Goal: Task Accomplishment & Management: Use online tool/utility

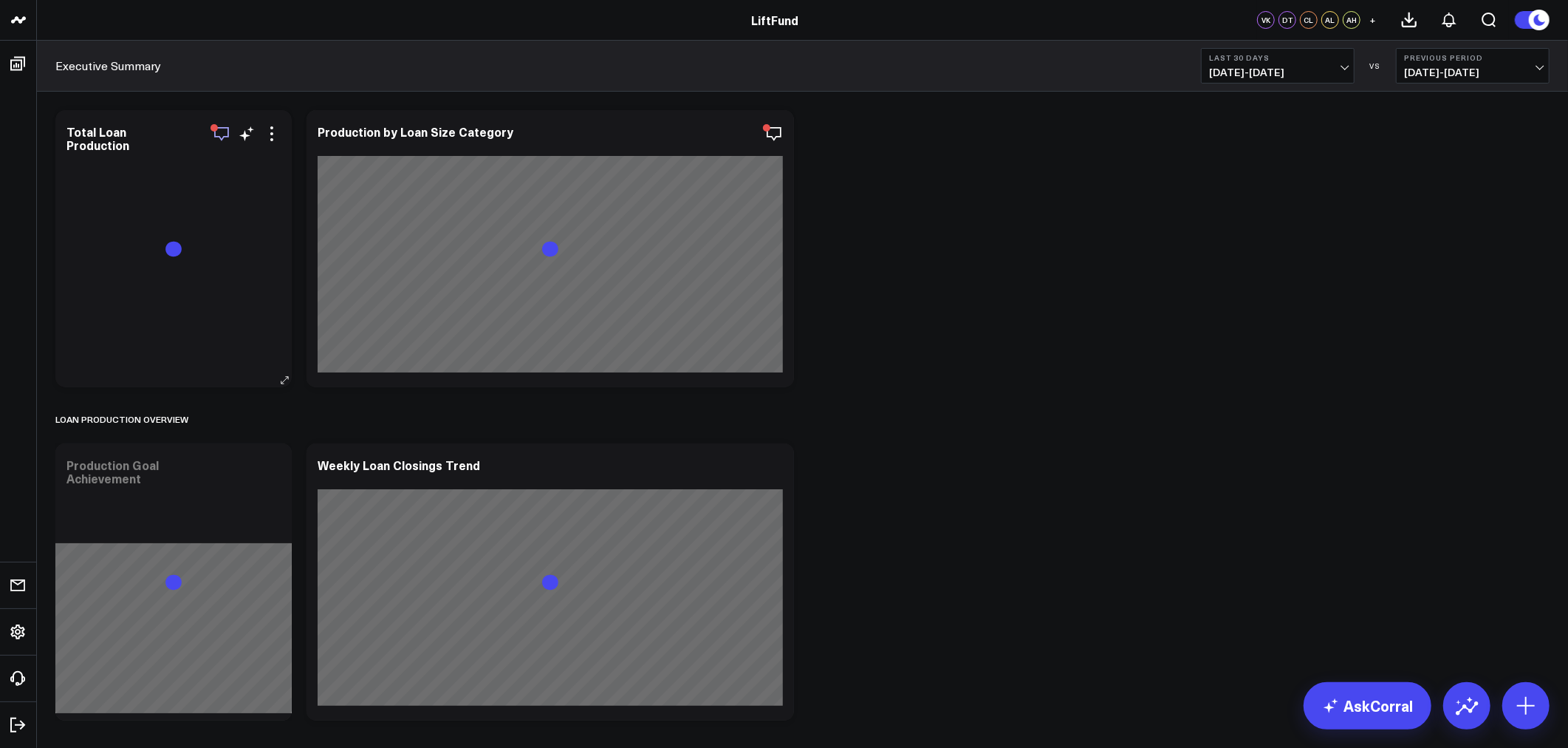
click at [218, 139] on icon "button" at bounding box center [222, 134] width 18 height 18
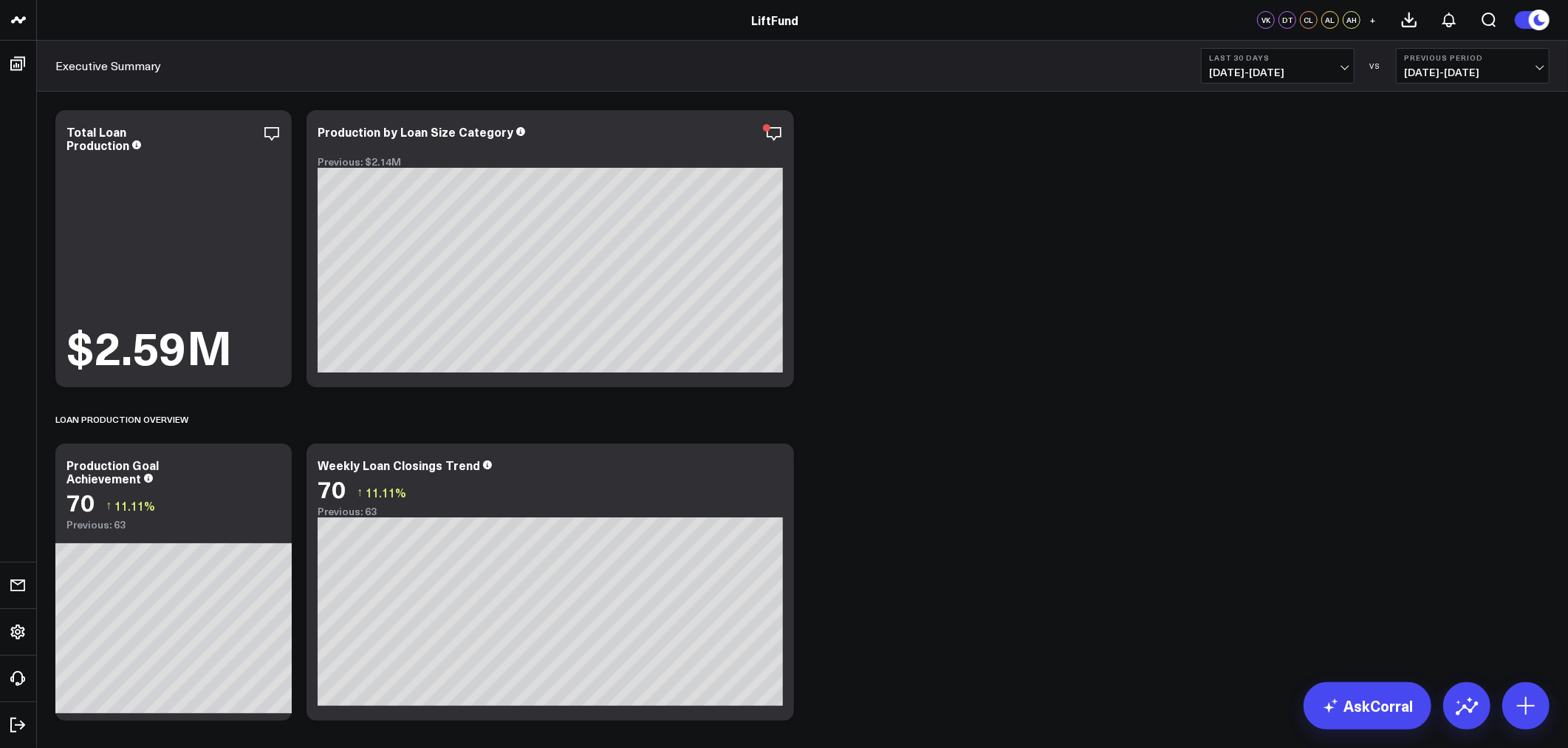
click at [929, 75] on div "Executive Summary Last 30 Days [DATE] - [DATE] VS Previous Period [DATE] - [DAT…" at bounding box center [803, 66] width 1531 height 51
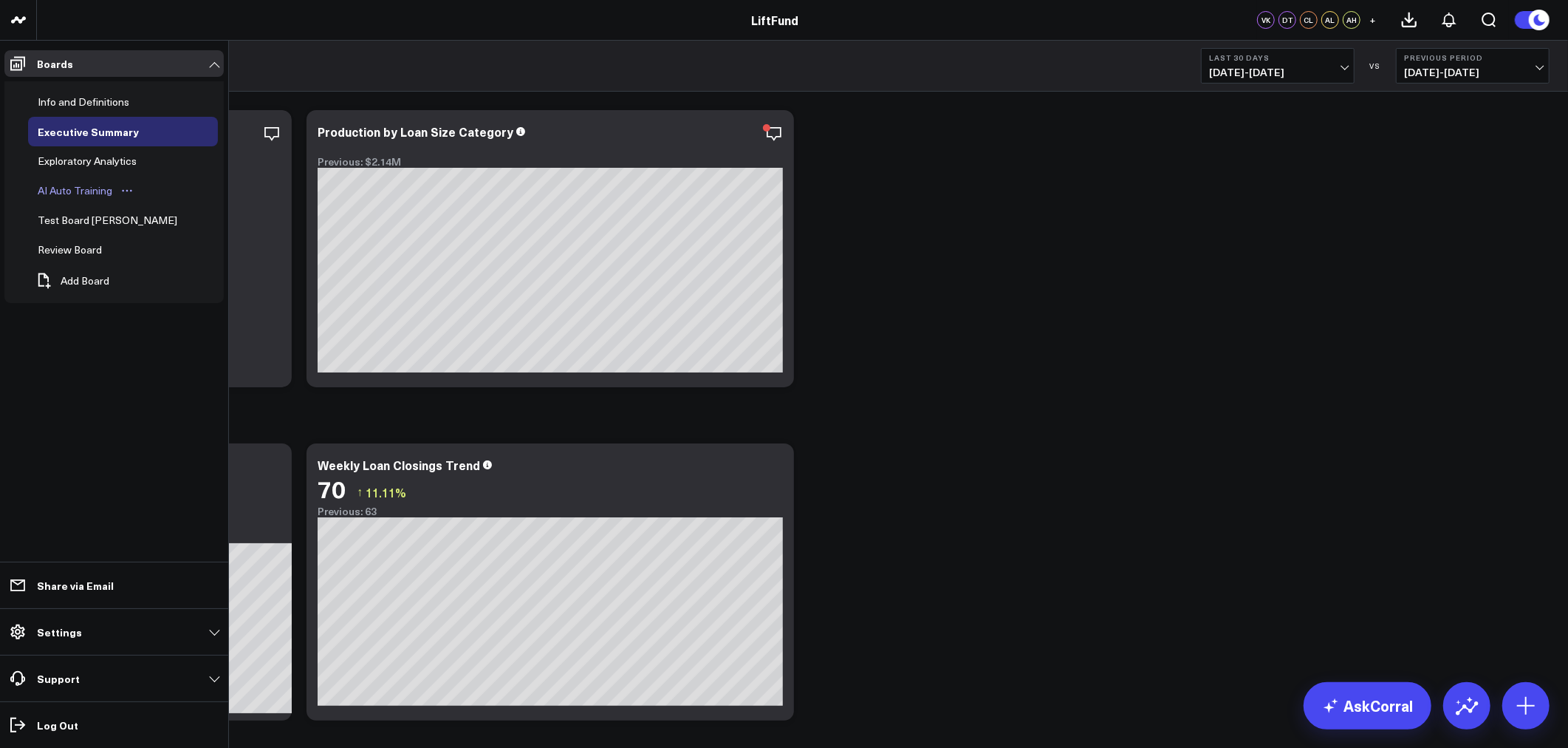
click at [99, 185] on div "AI Auto Training" at bounding box center [74, 191] width 82 height 18
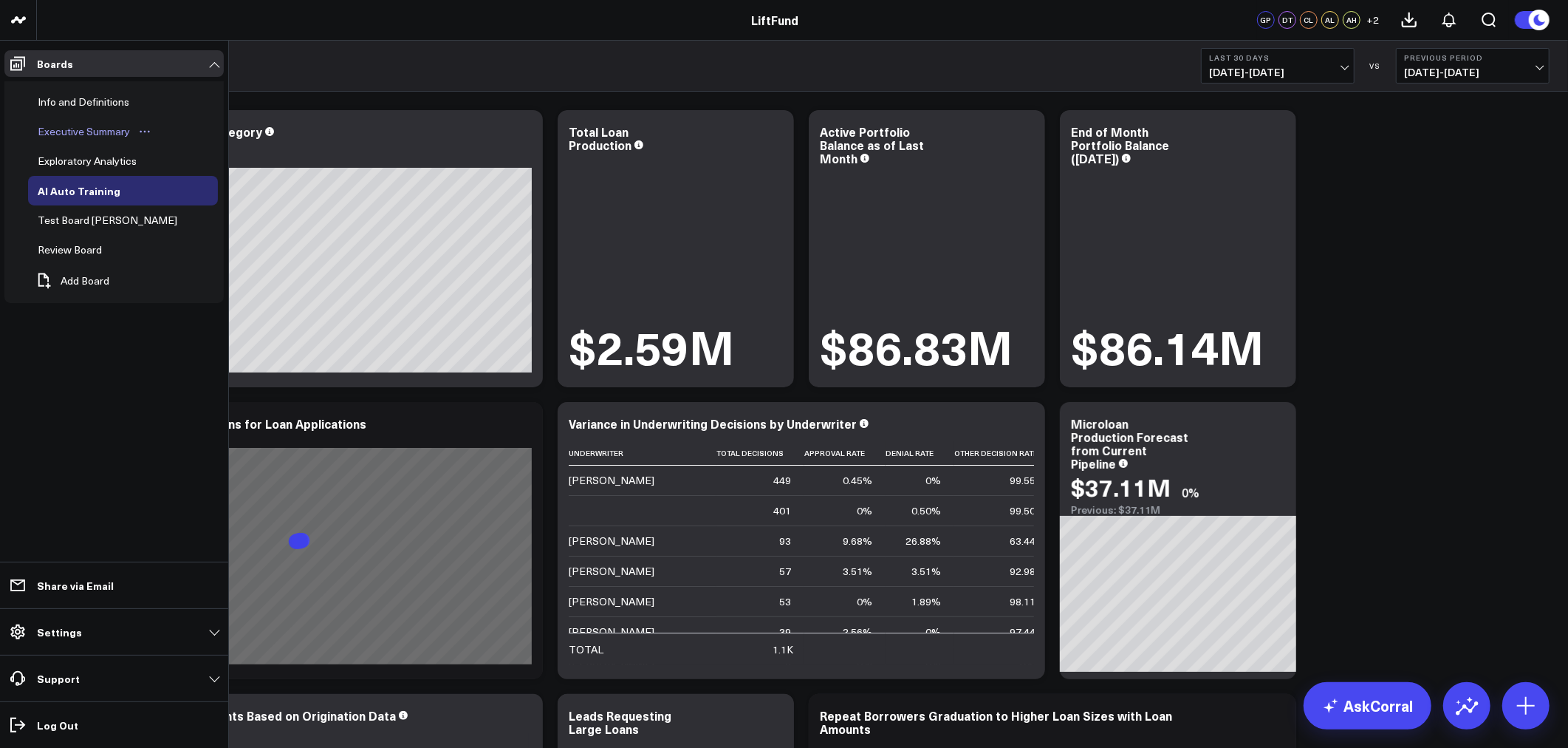
click at [70, 129] on div "Executive Summary" at bounding box center [83, 132] width 100 height 18
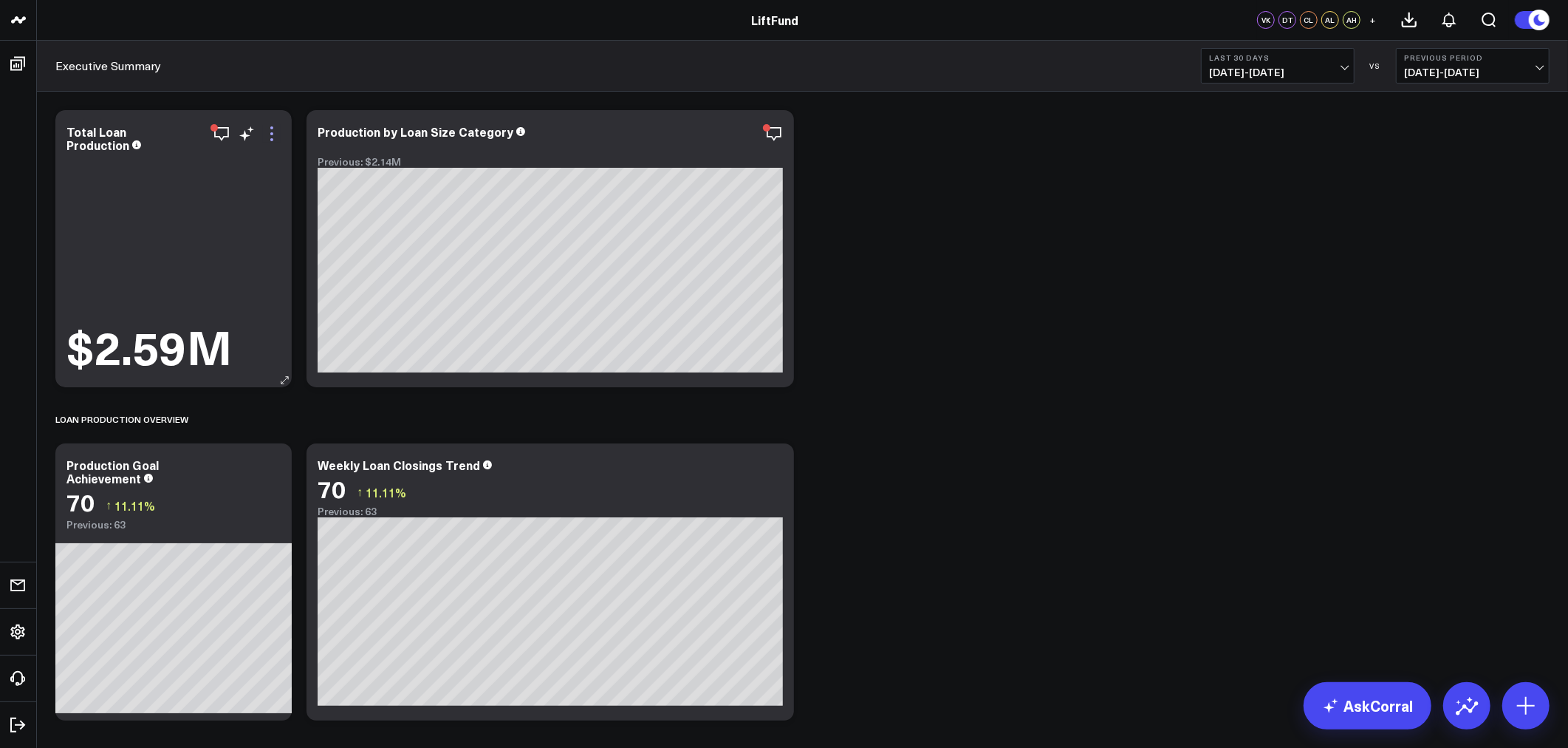
click at [277, 135] on icon at bounding box center [271, 134] width 18 height 18
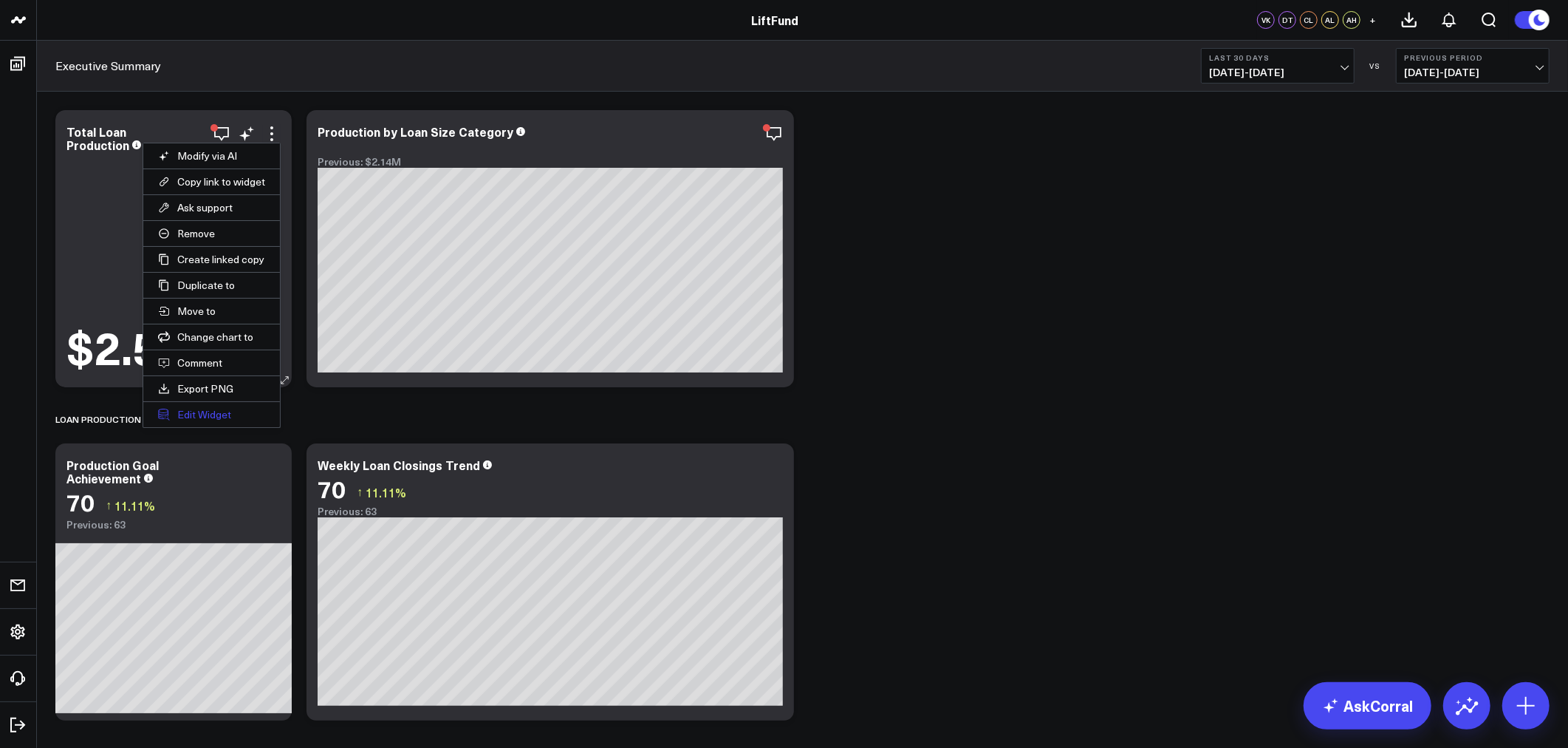
click at [201, 411] on button "Edit Widget" at bounding box center [211, 415] width 137 height 25
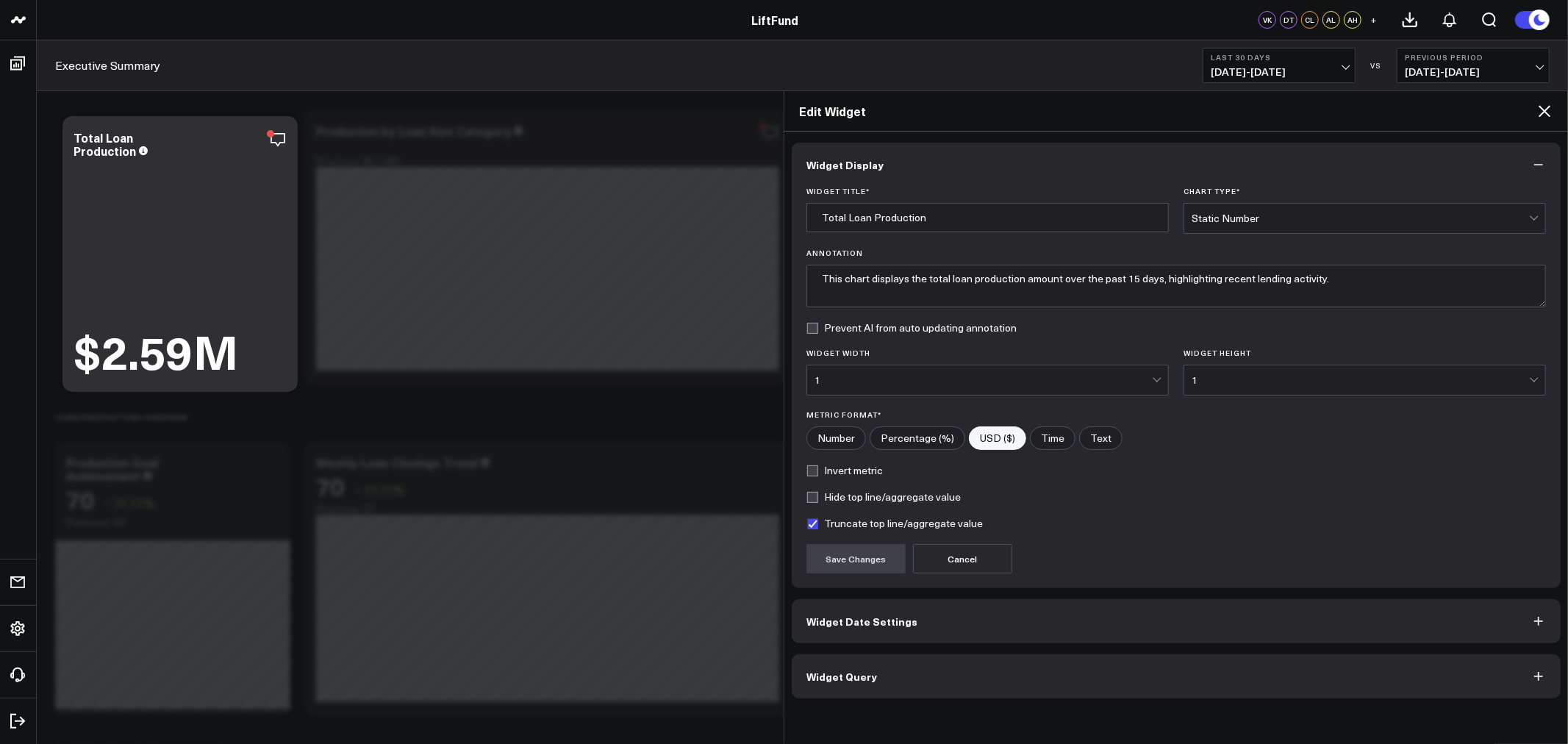
click at [872, 676] on span "Widget Query" at bounding box center [842, 675] width 70 height 11
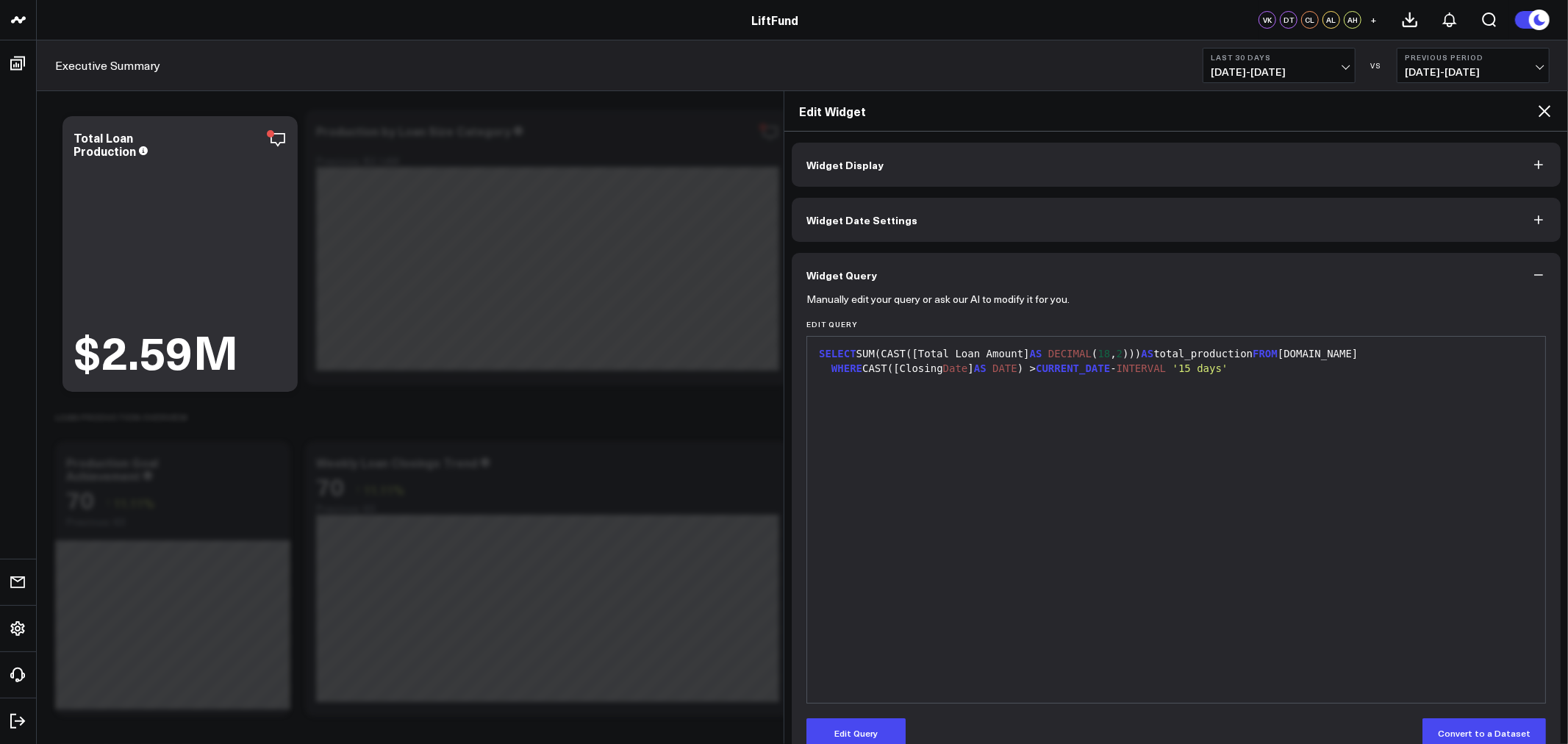
click at [1541, 114] on icon at bounding box center [1544, 110] width 11 height 11
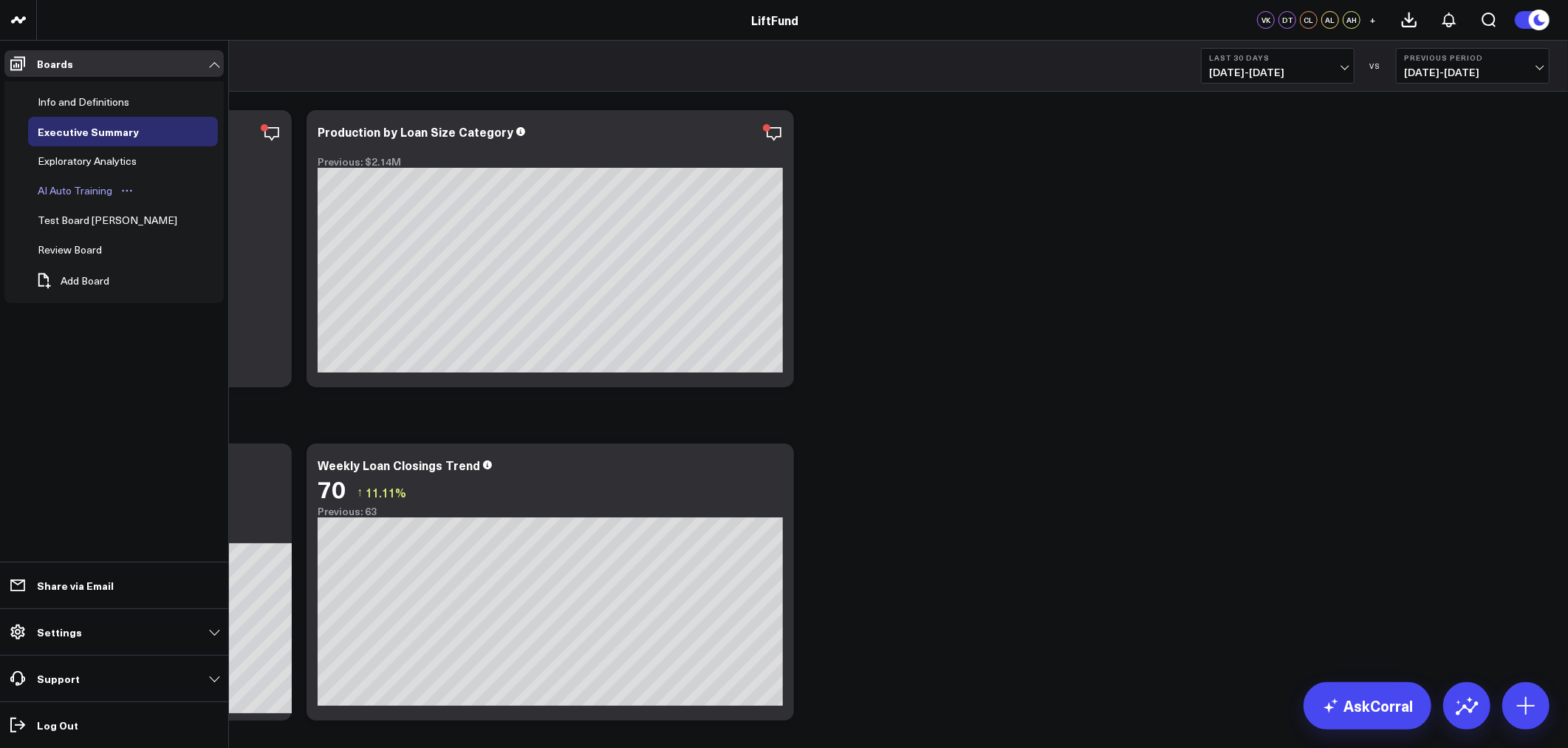
click at [107, 193] on div "AI Auto Training" at bounding box center [74, 191] width 82 height 18
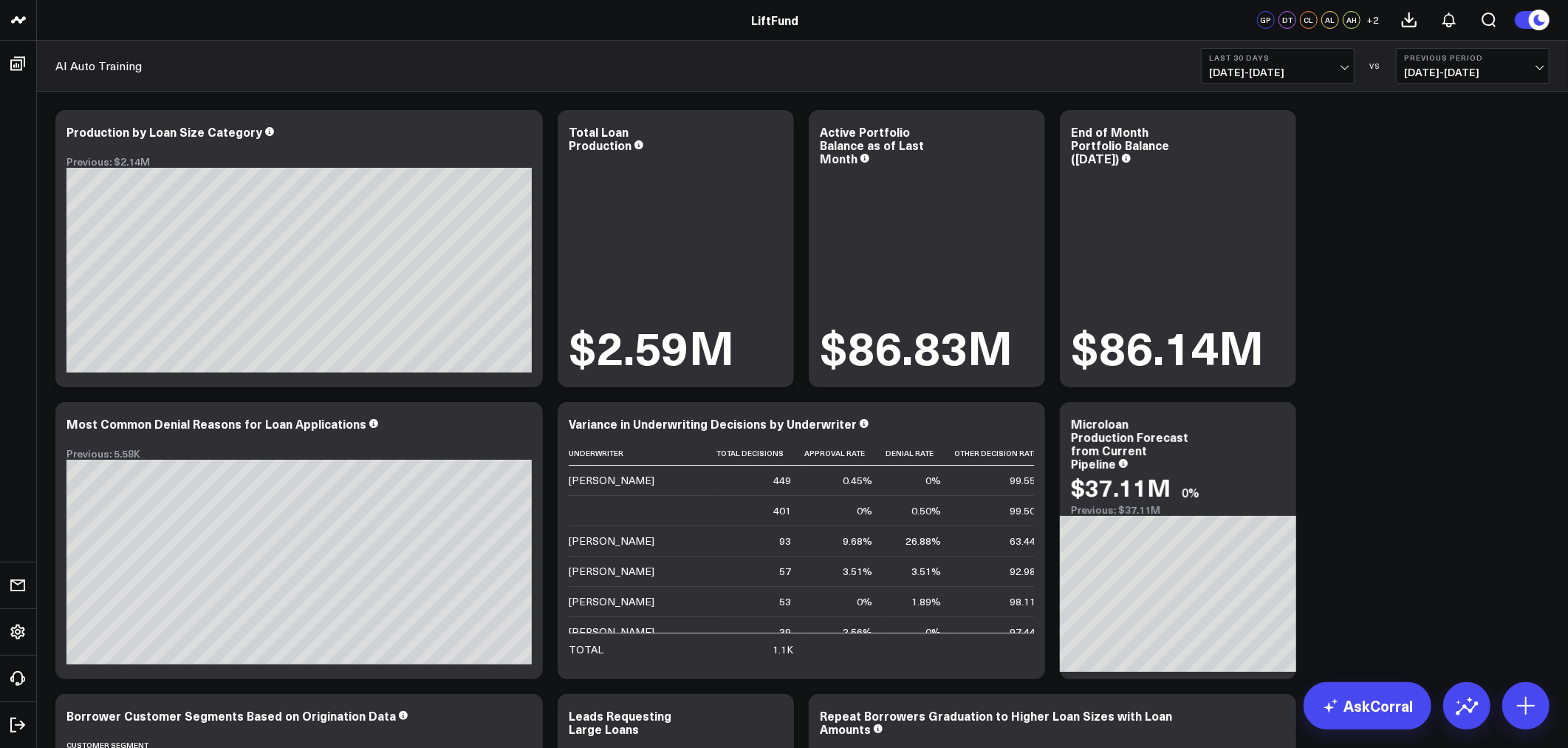
click at [1320, 57] on b "Last 30 Days" at bounding box center [1277, 57] width 137 height 9
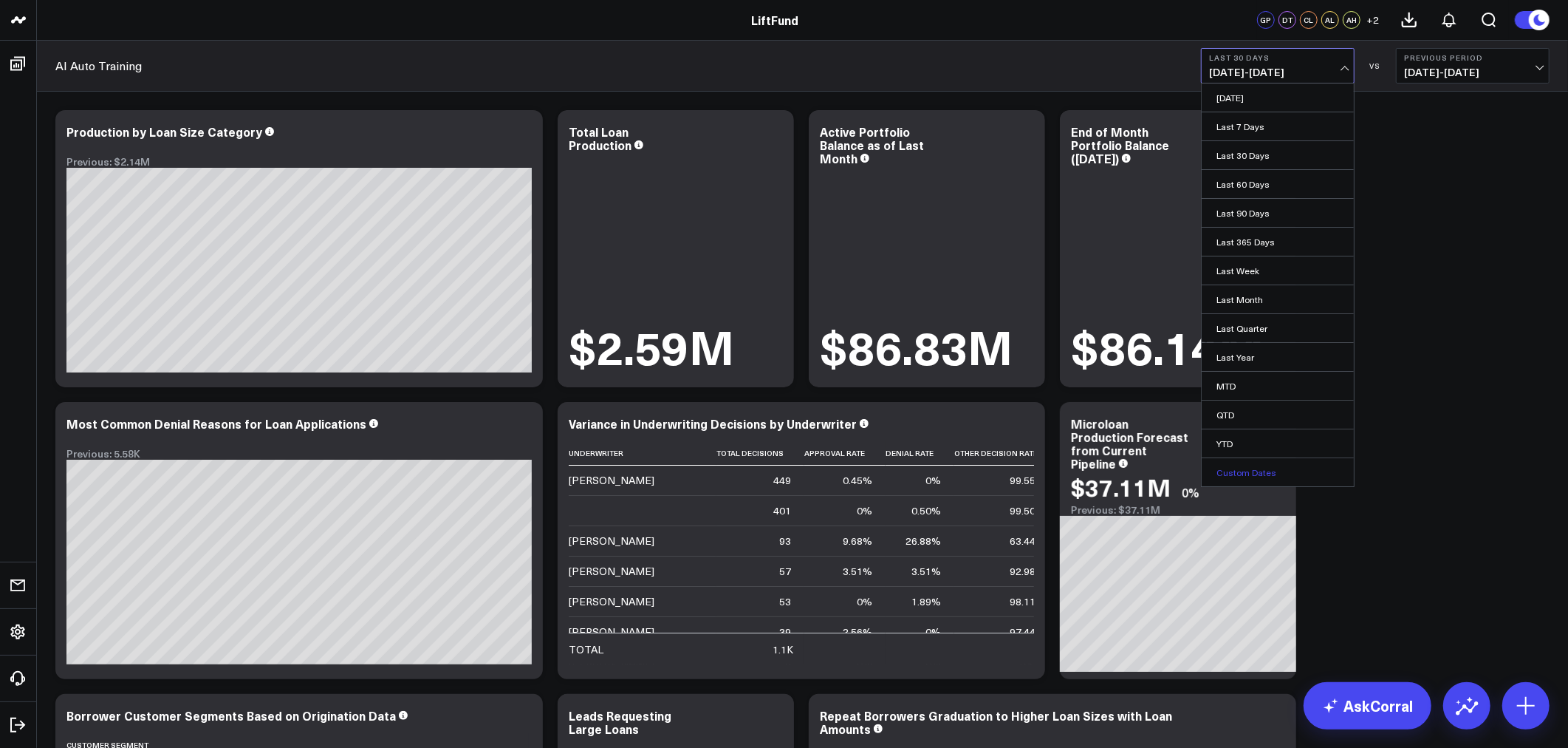
click at [1242, 469] on link "Custom Dates" at bounding box center [1277, 472] width 152 height 28
select select "9"
select select "2025"
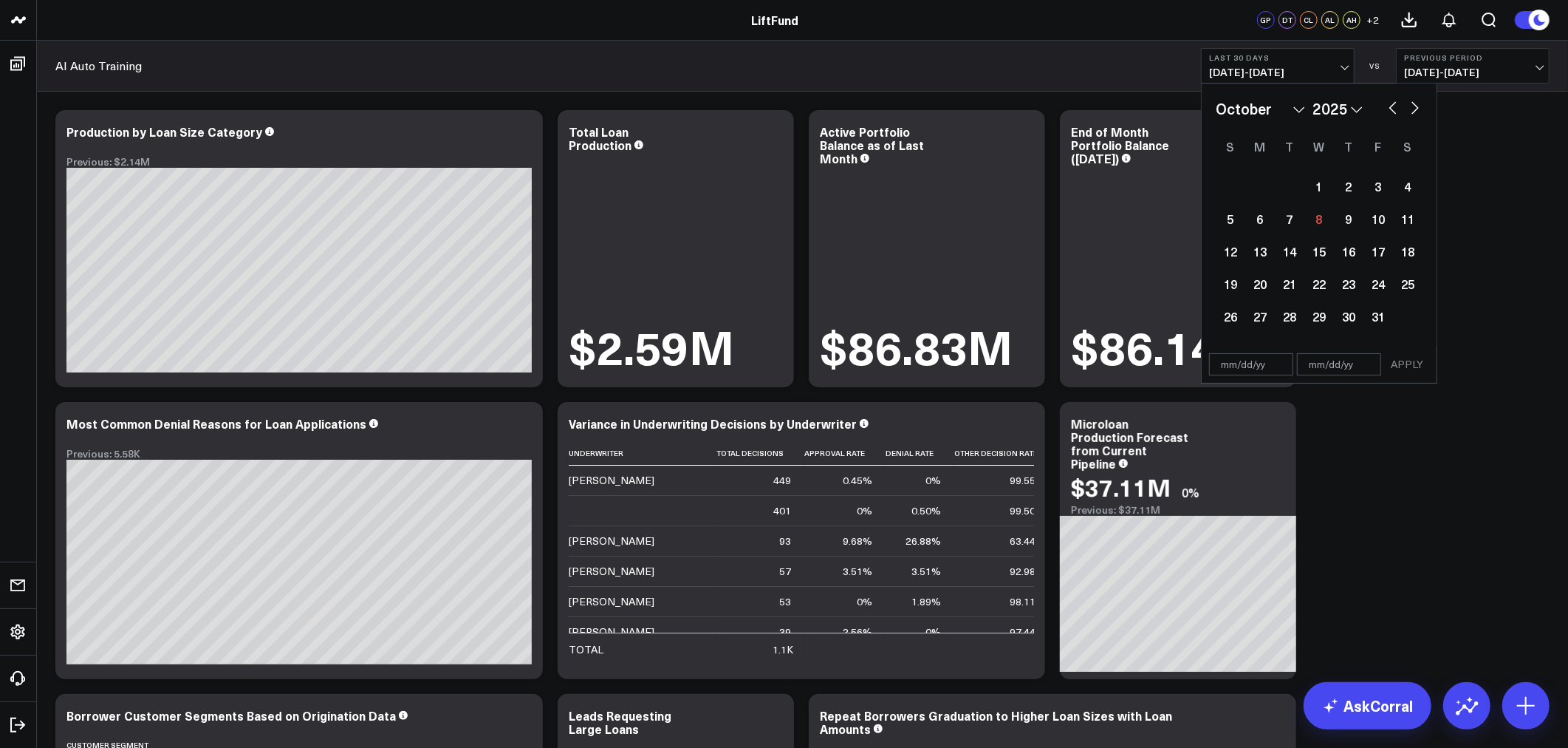
click at [1239, 110] on select "January February March April May June July August September October November De…" at bounding box center [1260, 108] width 89 height 22
select select "2025"
click at [1324, 191] on div "1" at bounding box center [1319, 186] width 29 height 29
type input "[DATE]"
select select "2025"
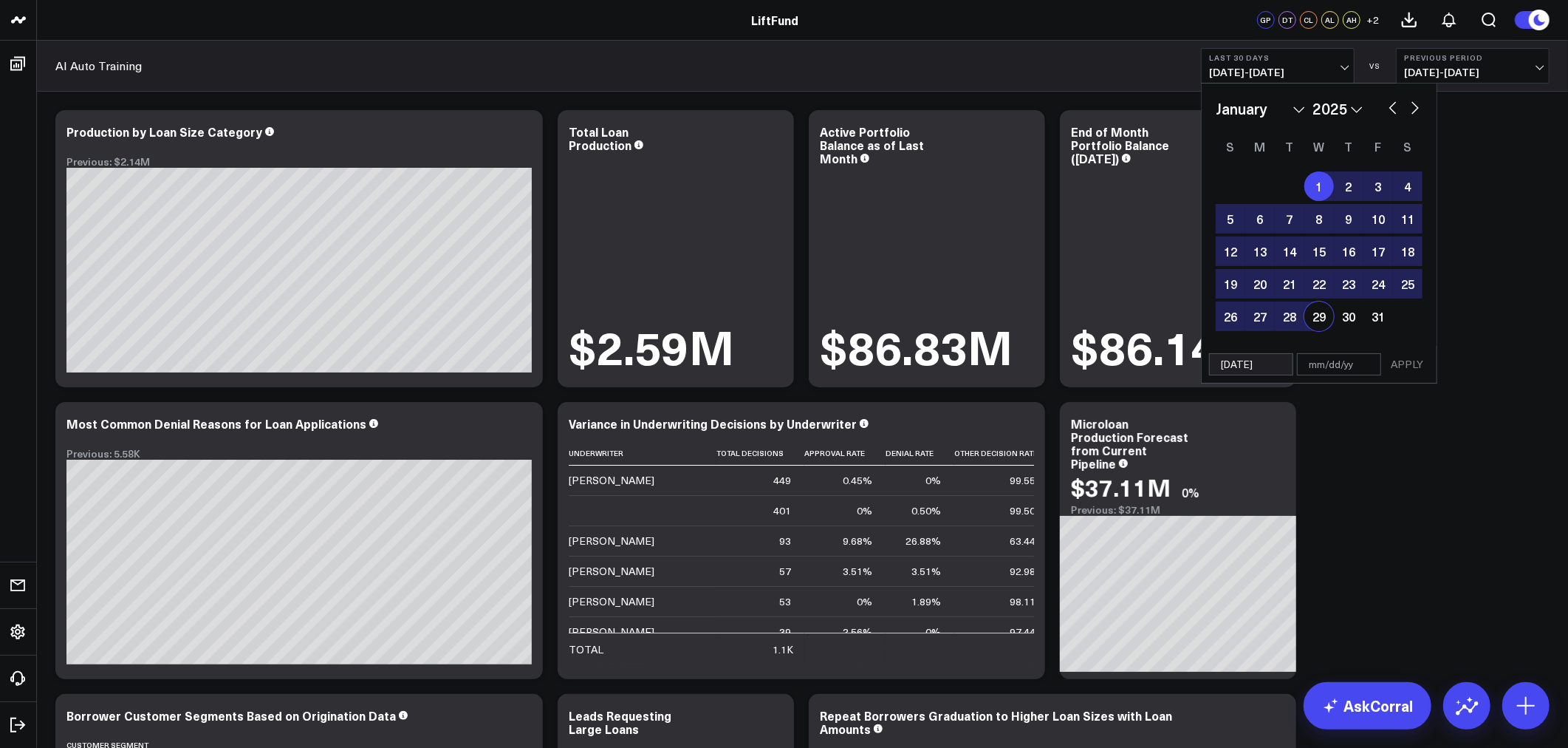
click at [1330, 366] on input "text" at bounding box center [1338, 363] width 84 height 22
select select "2025"
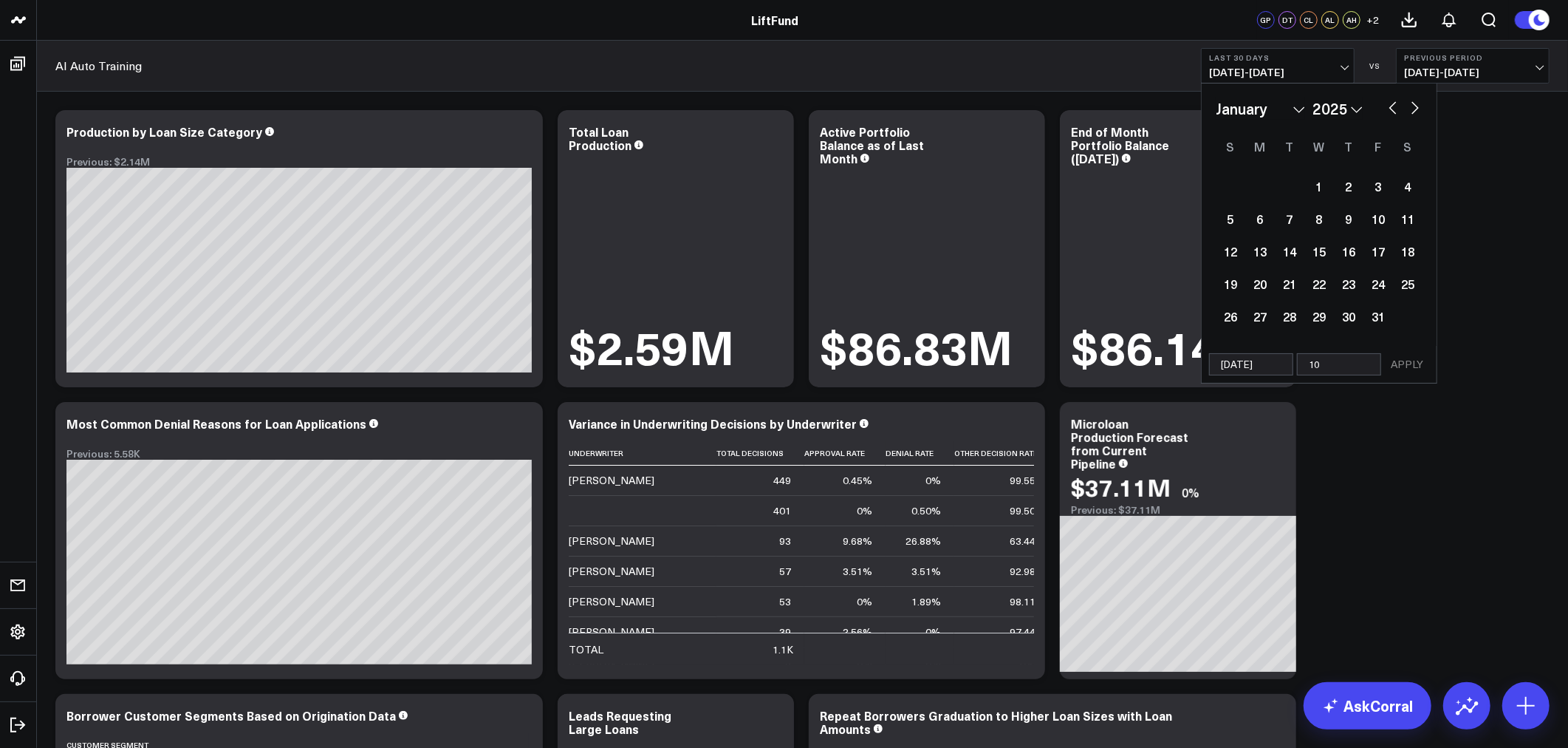
type input "10/"
select select "2025"
type input "10/2"
select select "2025"
type input "10/2/"
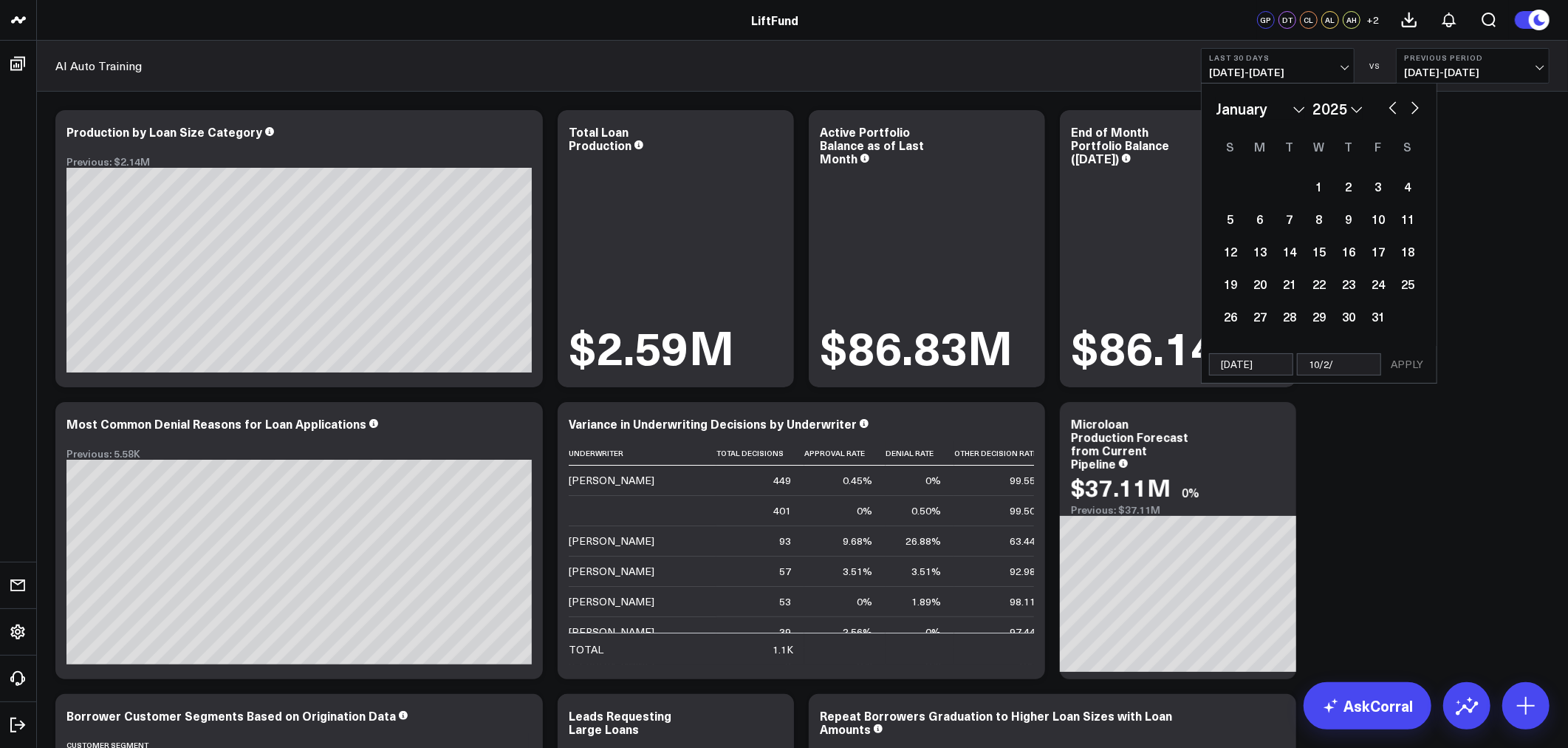
select select "2025"
type input "[DATE]"
select select "2025"
type input "10/2/2"
select select "2025"
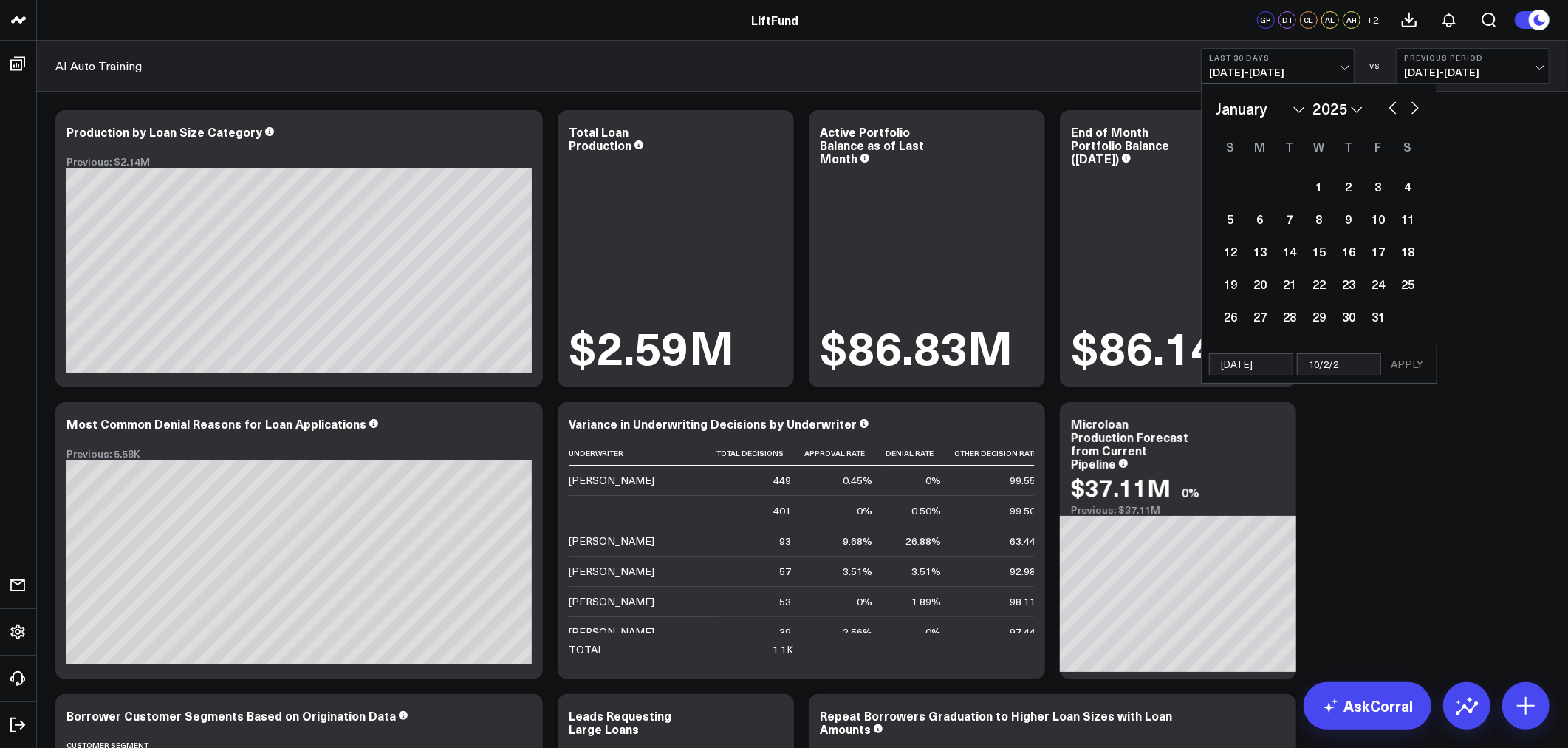
type input "[DATE]"
select select "2025"
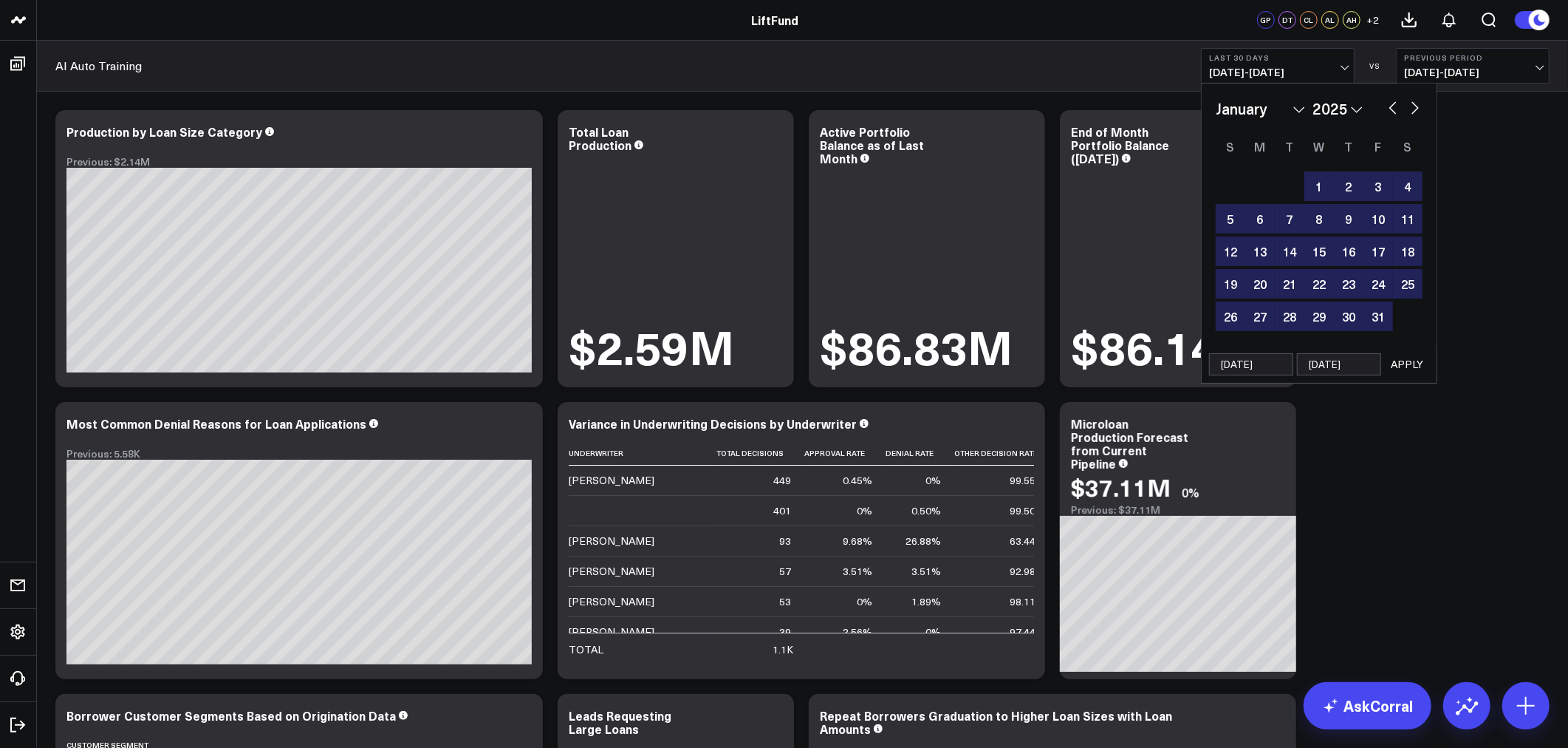
type input "[DATE]"
click at [1404, 366] on button "APPLY" at bounding box center [1407, 363] width 44 height 22
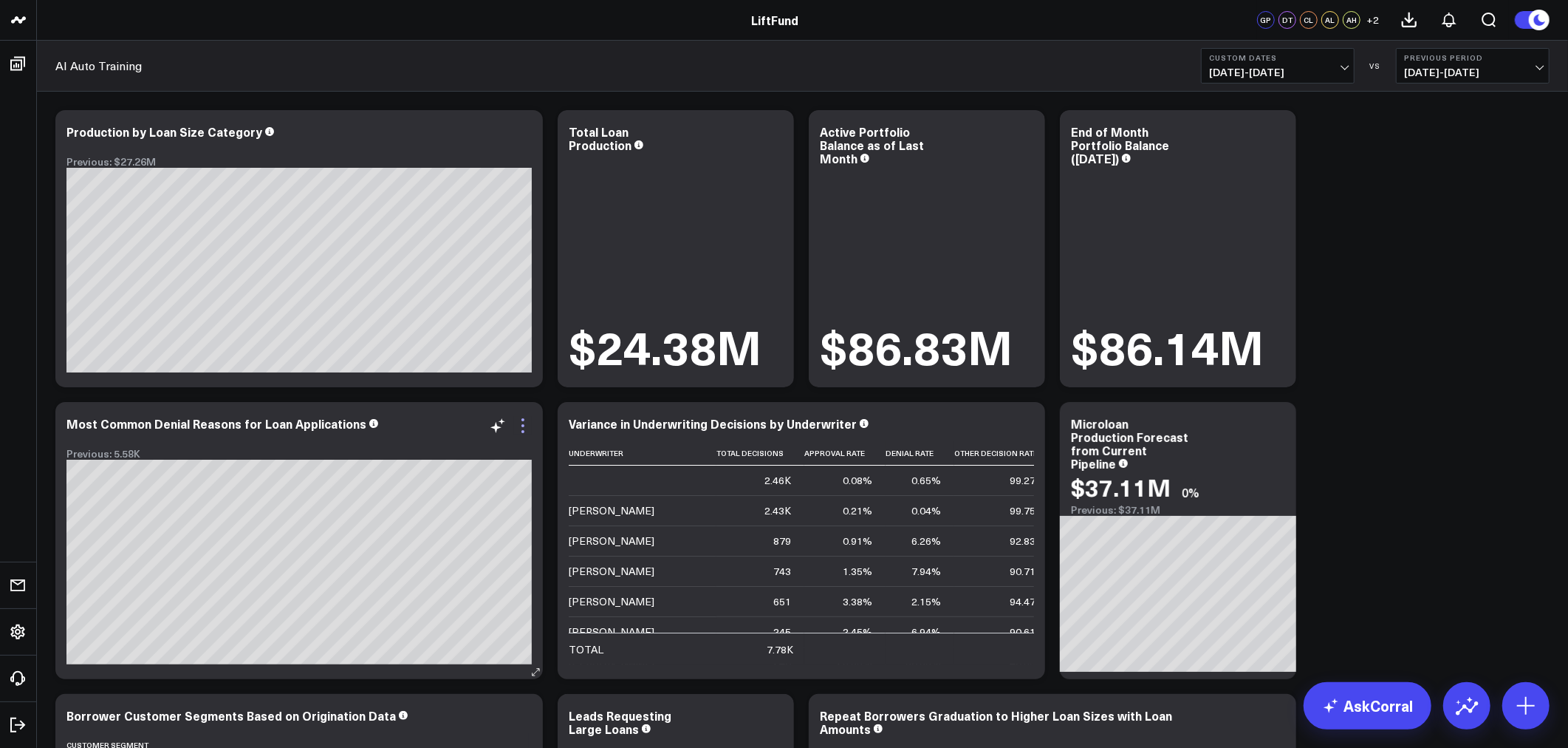
click at [528, 431] on icon at bounding box center [523, 425] width 18 height 18
click at [524, 430] on icon at bounding box center [523, 425] width 18 height 18
click at [528, 433] on icon at bounding box center [523, 425] width 18 height 18
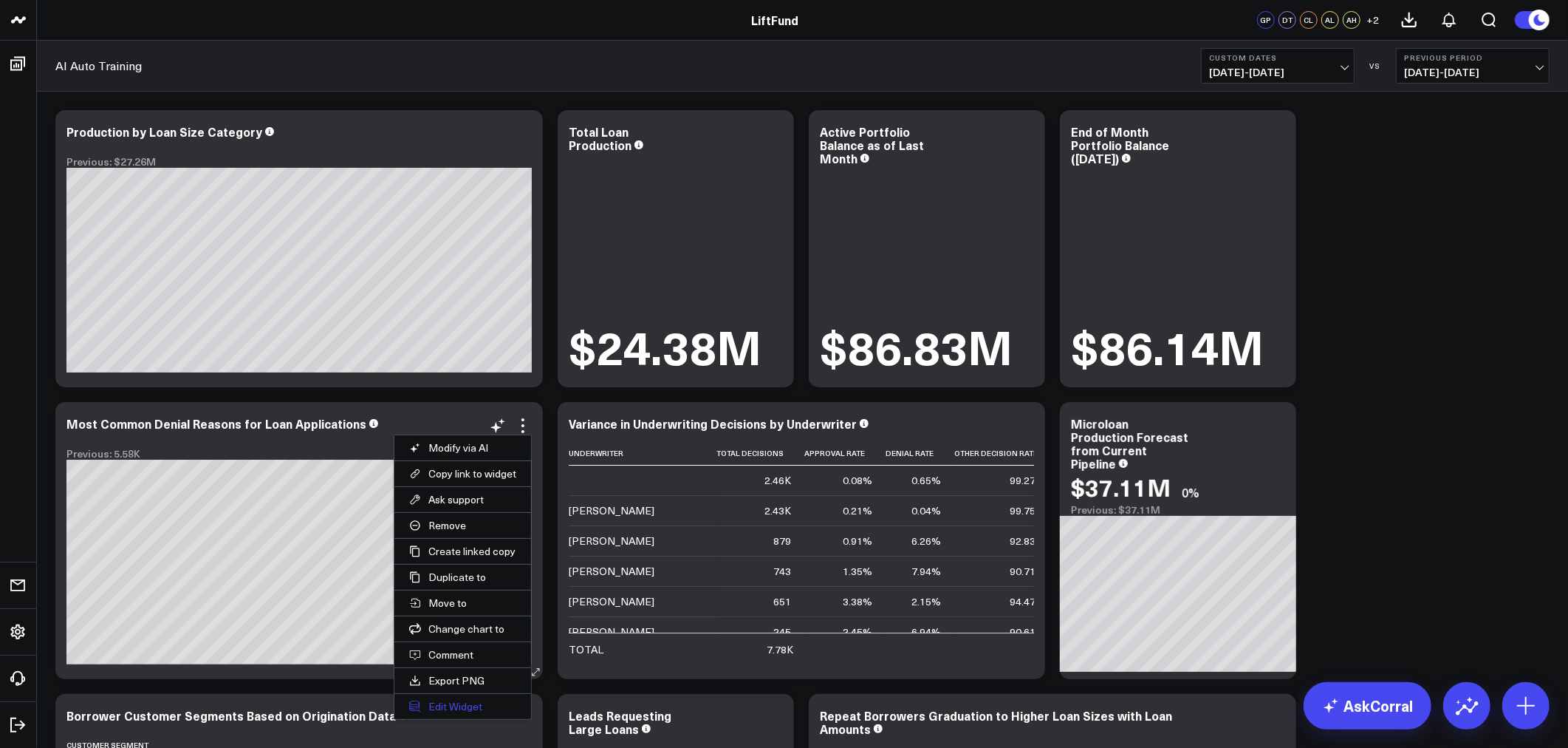
click at [449, 706] on button "Edit Widget" at bounding box center [462, 706] width 137 height 25
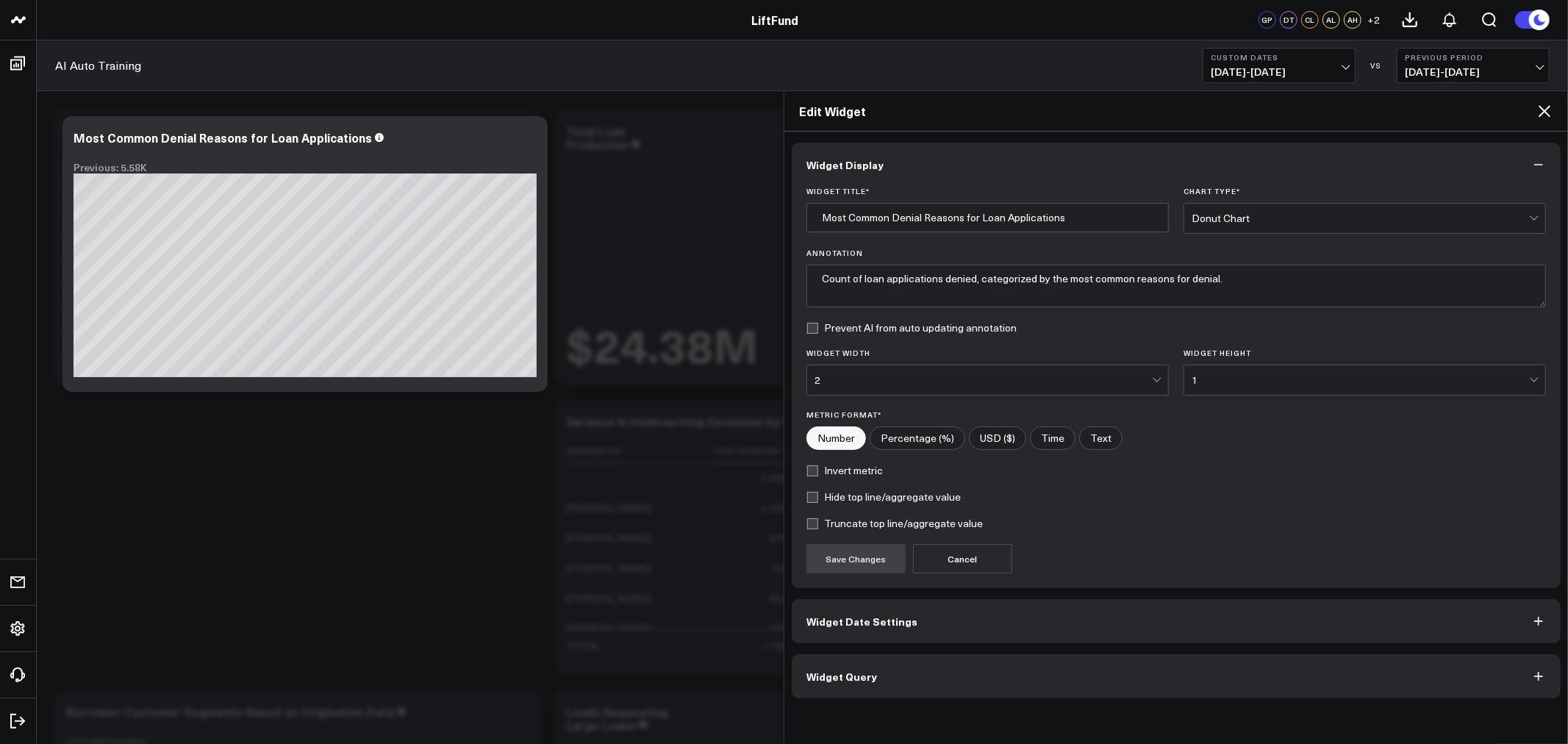
click at [910, 669] on button "Widget Query" at bounding box center [1176, 676] width 769 height 44
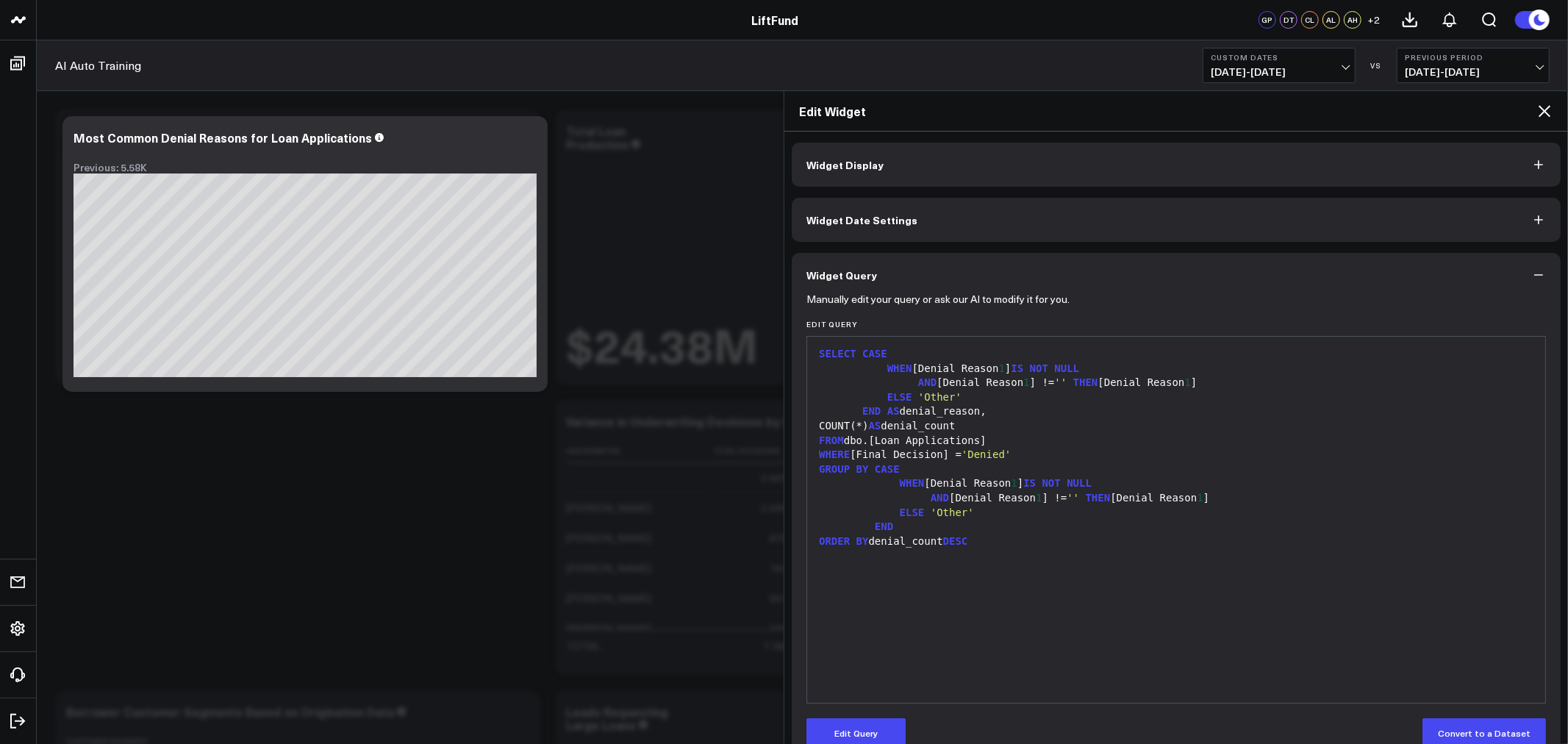
click at [1472, 62] on button "Previous Period [DATE] - [DATE]" at bounding box center [1474, 65] width 153 height 35
click at [1445, 179] on link "No Comparison" at bounding box center [1473, 183] width 151 height 28
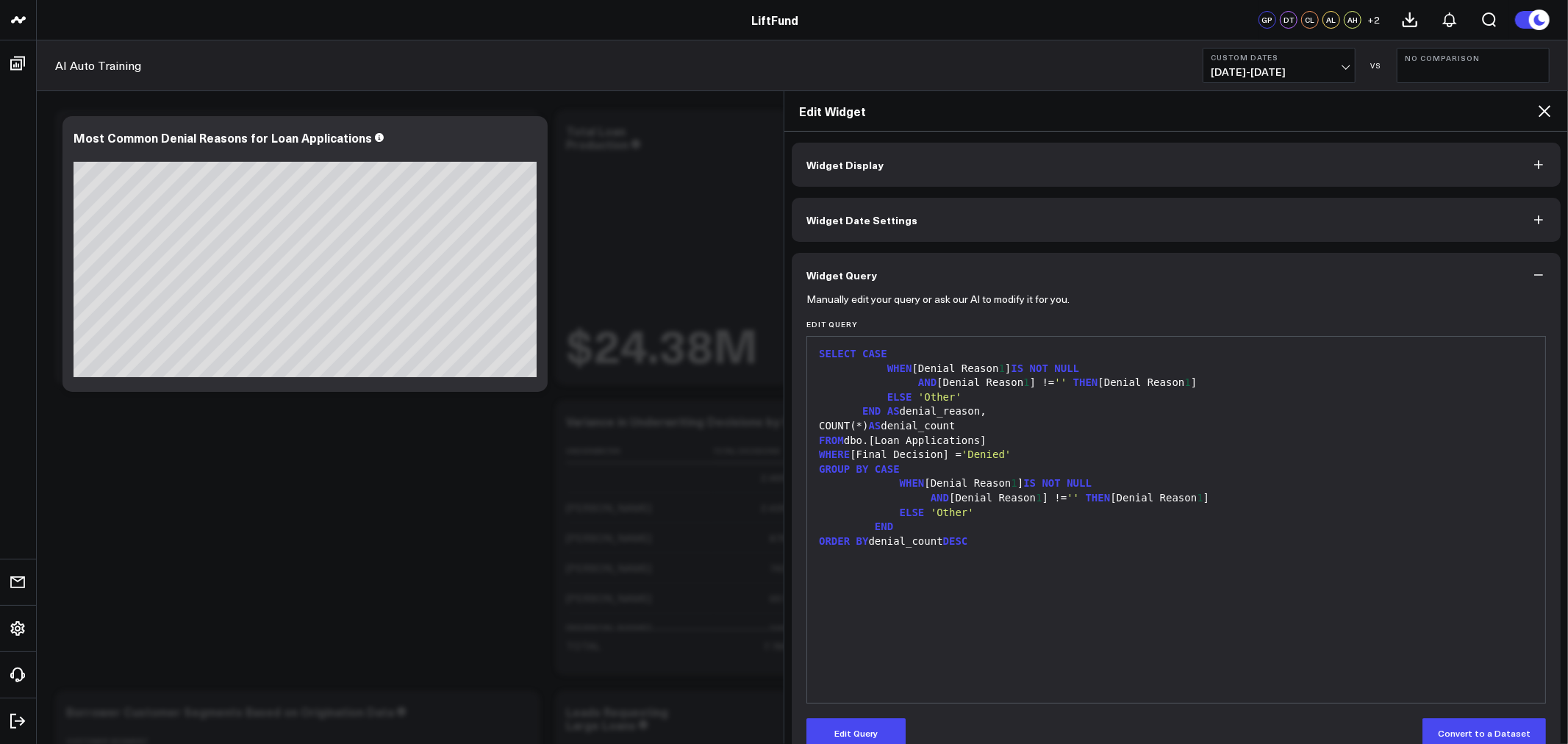
click at [1438, 55] on b "No Comparison" at bounding box center [1473, 58] width 136 height 9
click at [1410, 98] on link "Previous Period" at bounding box center [1473, 97] width 151 height 28
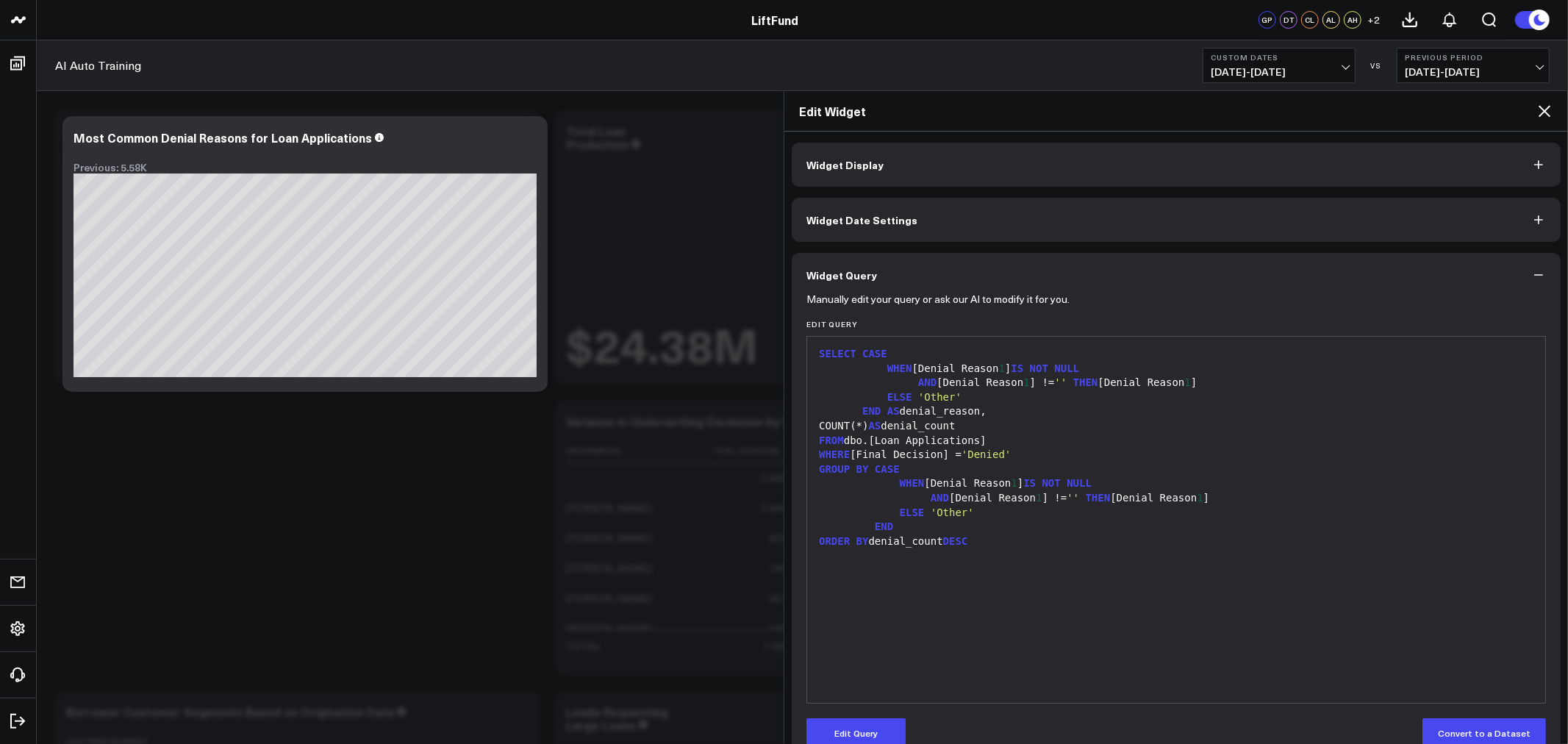
click at [1460, 66] on span "[DATE] - [DATE]" at bounding box center [1473, 71] width 136 height 11
click at [1433, 182] on link "No Comparison" at bounding box center [1473, 183] width 151 height 28
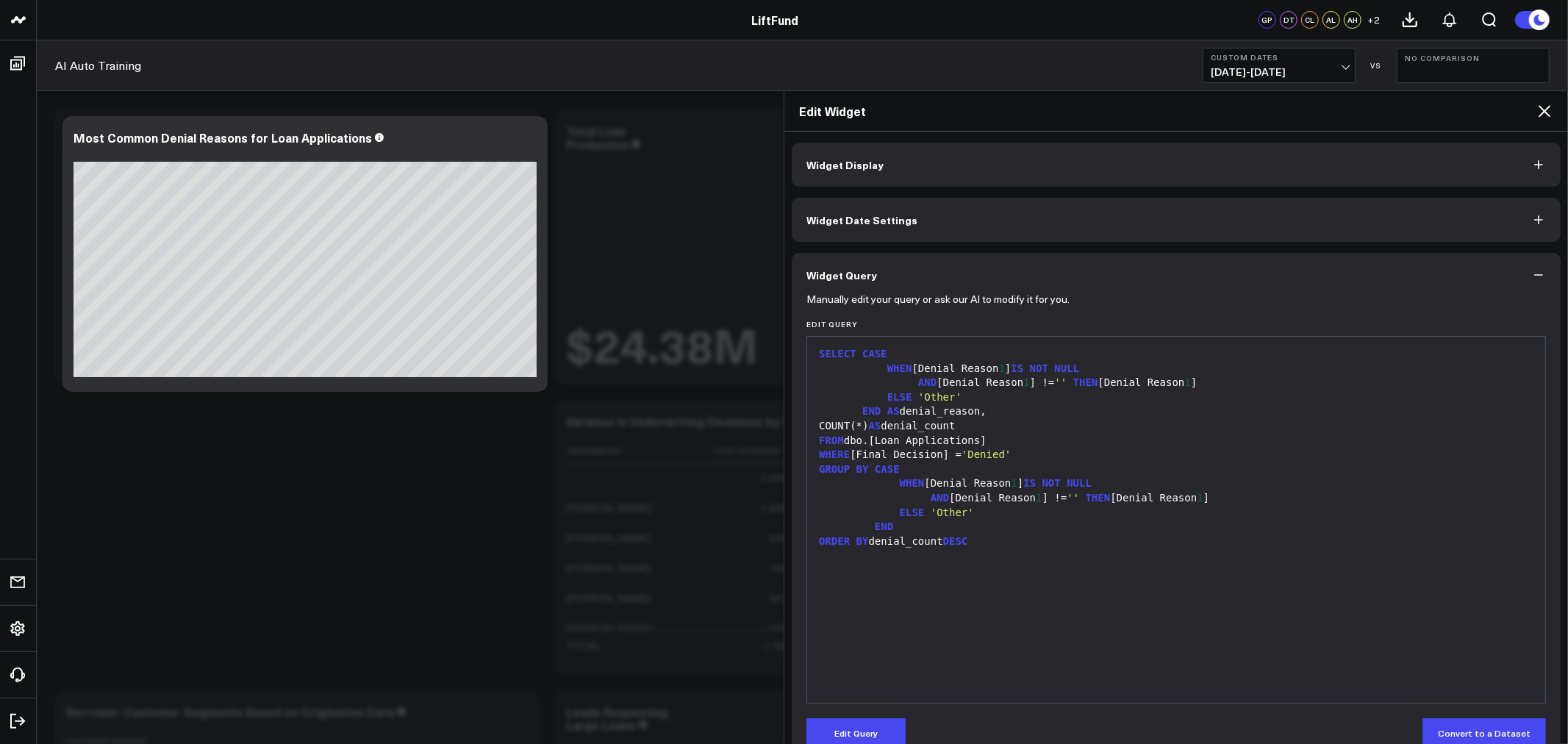
click at [883, 170] on button "Widget Display" at bounding box center [1176, 164] width 769 height 44
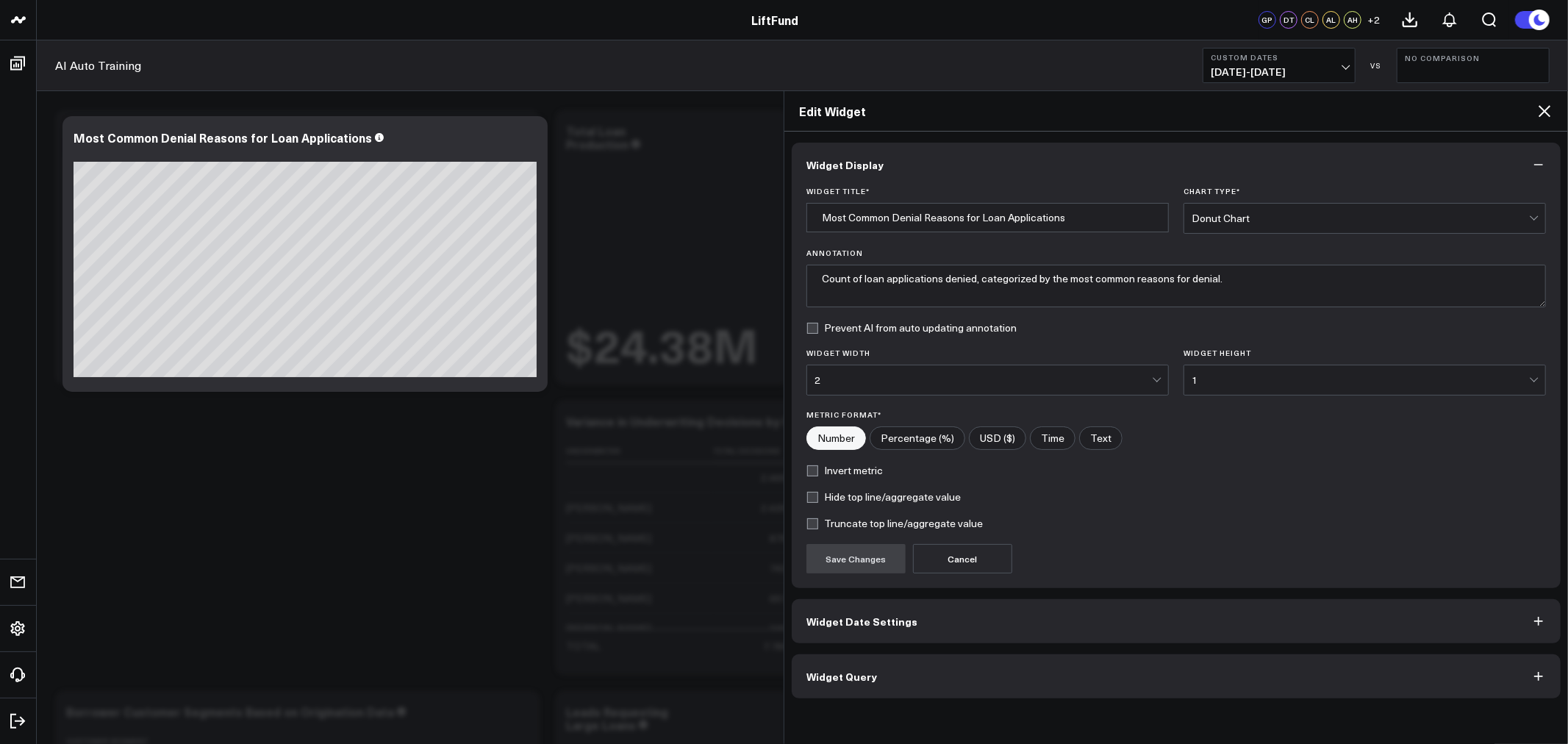
click at [1546, 106] on icon at bounding box center [1545, 111] width 18 height 18
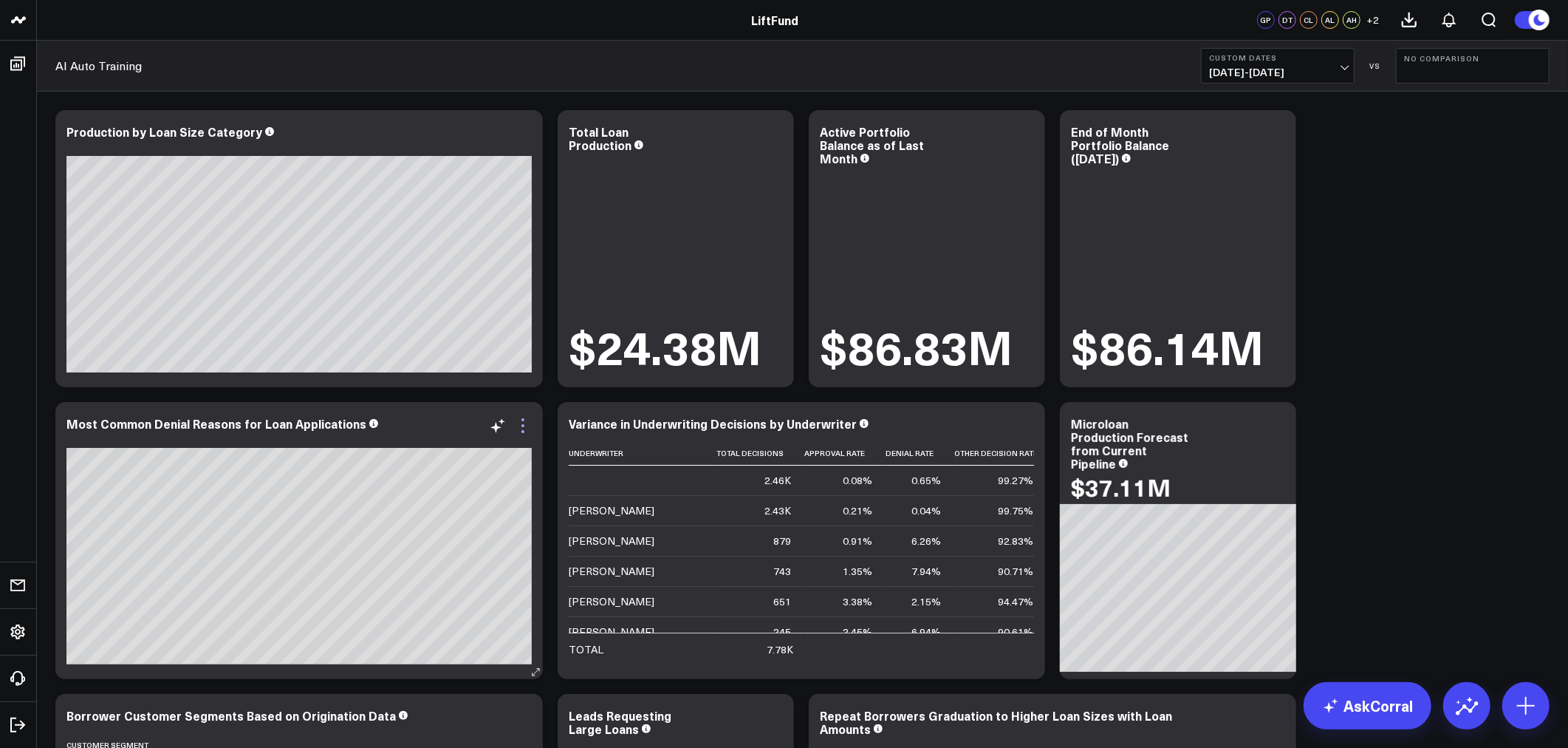
click at [521, 429] on icon at bounding box center [523, 425] width 18 height 18
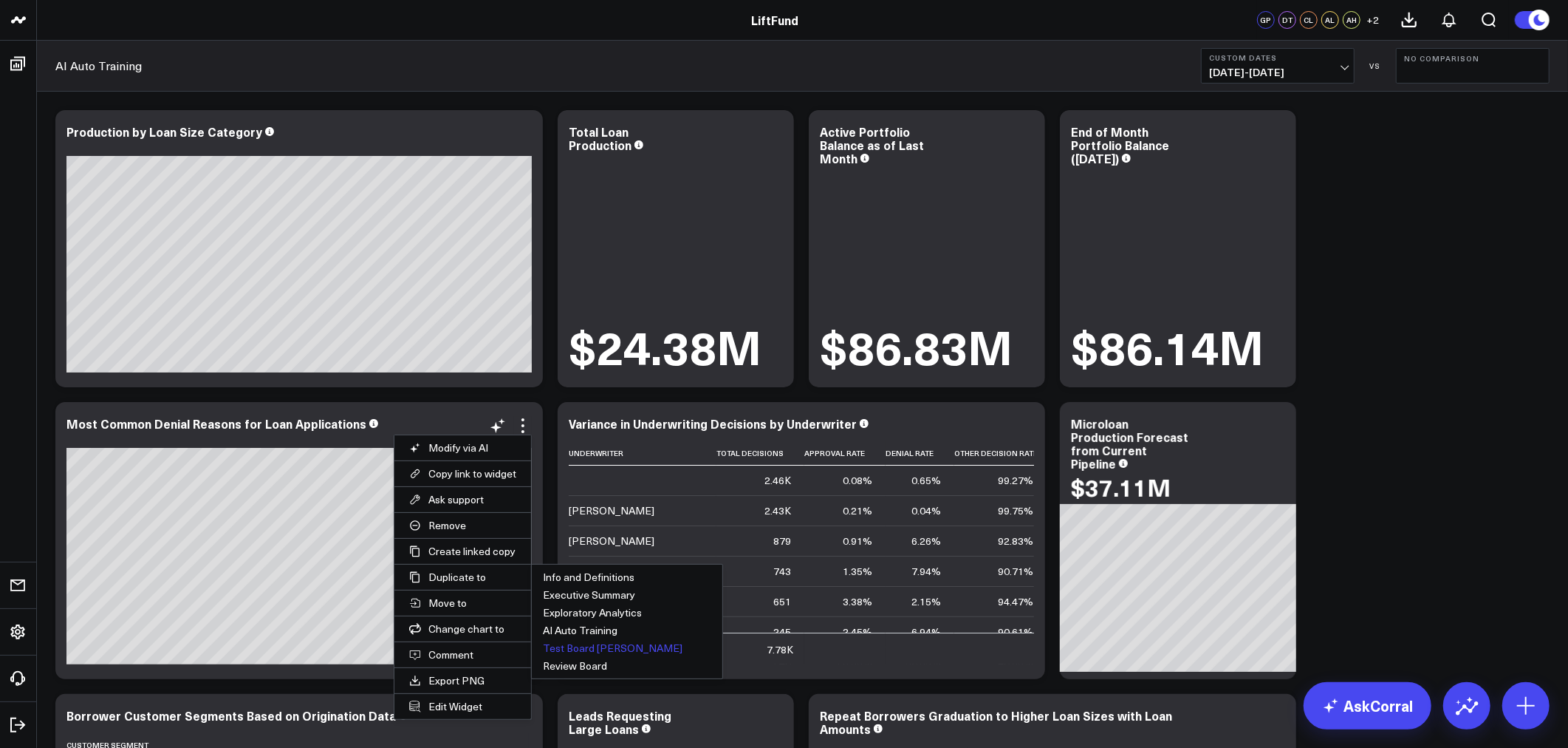
click at [590, 652] on button "Test Board [PERSON_NAME]" at bounding box center [628, 648] width 191 height 18
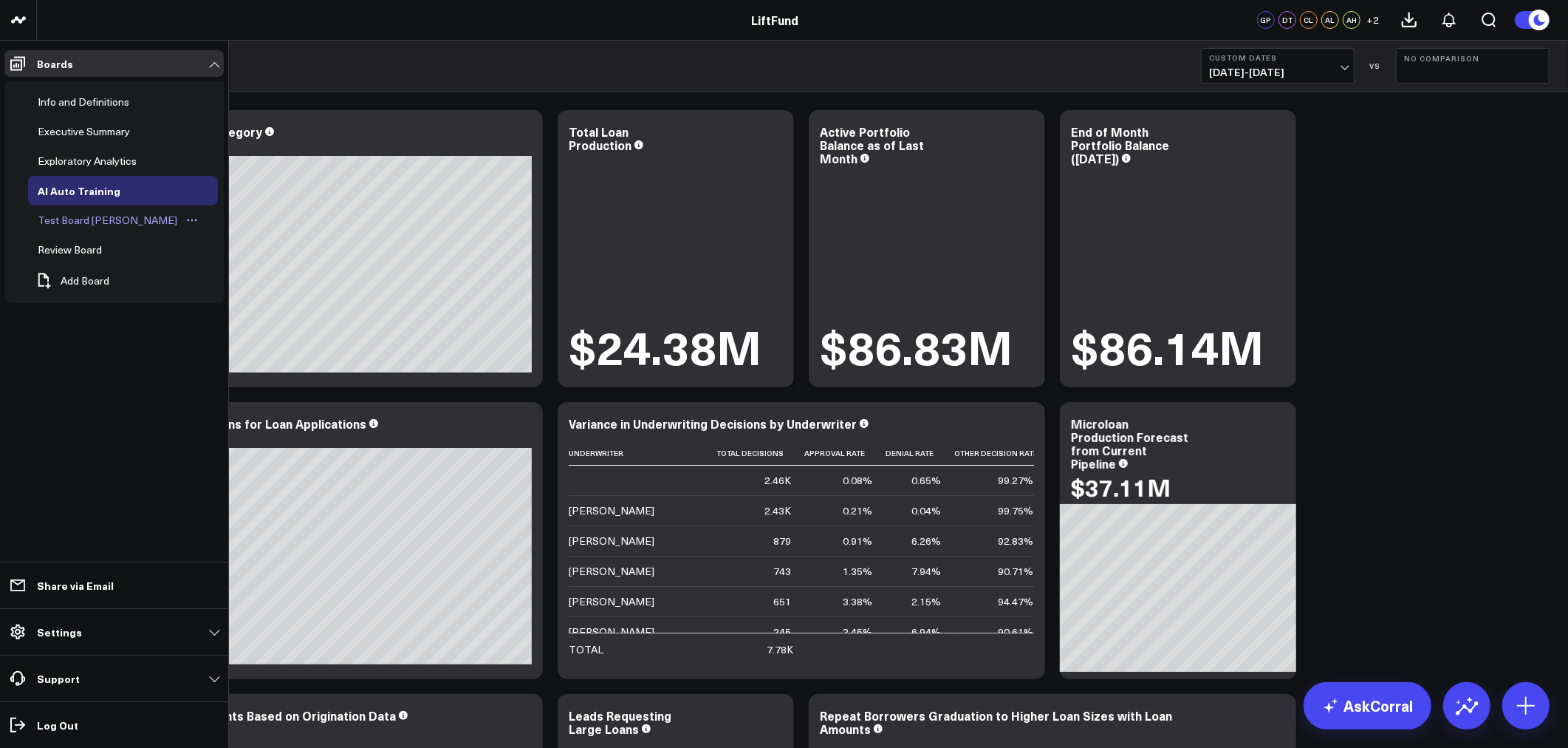
click at [82, 224] on div "Test Board [PERSON_NAME]" at bounding box center [107, 220] width 147 height 18
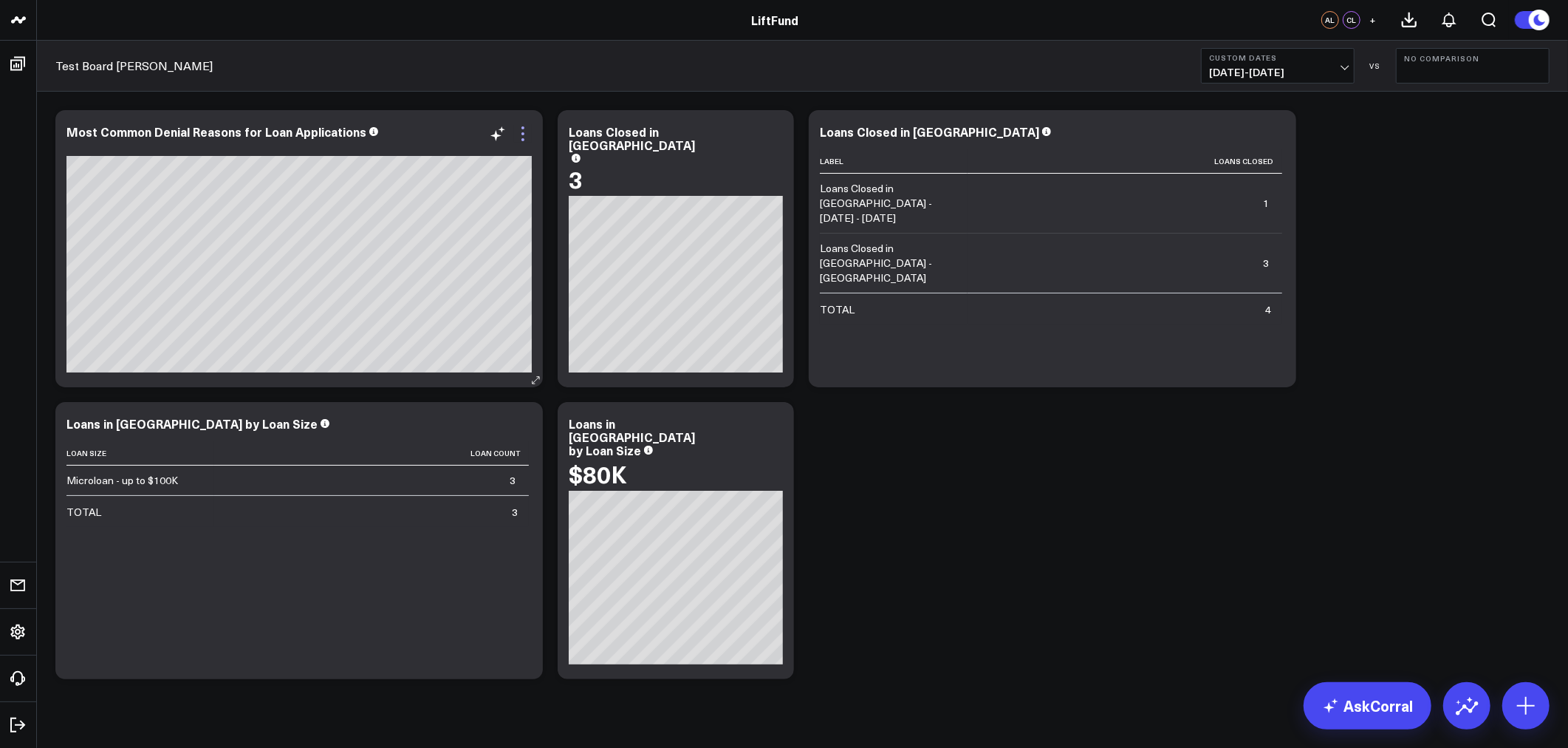
click at [523, 137] on icon at bounding box center [523, 134] width 18 height 18
click at [521, 137] on icon at bounding box center [523, 134] width 18 height 18
click at [520, 132] on icon at bounding box center [523, 134] width 18 height 18
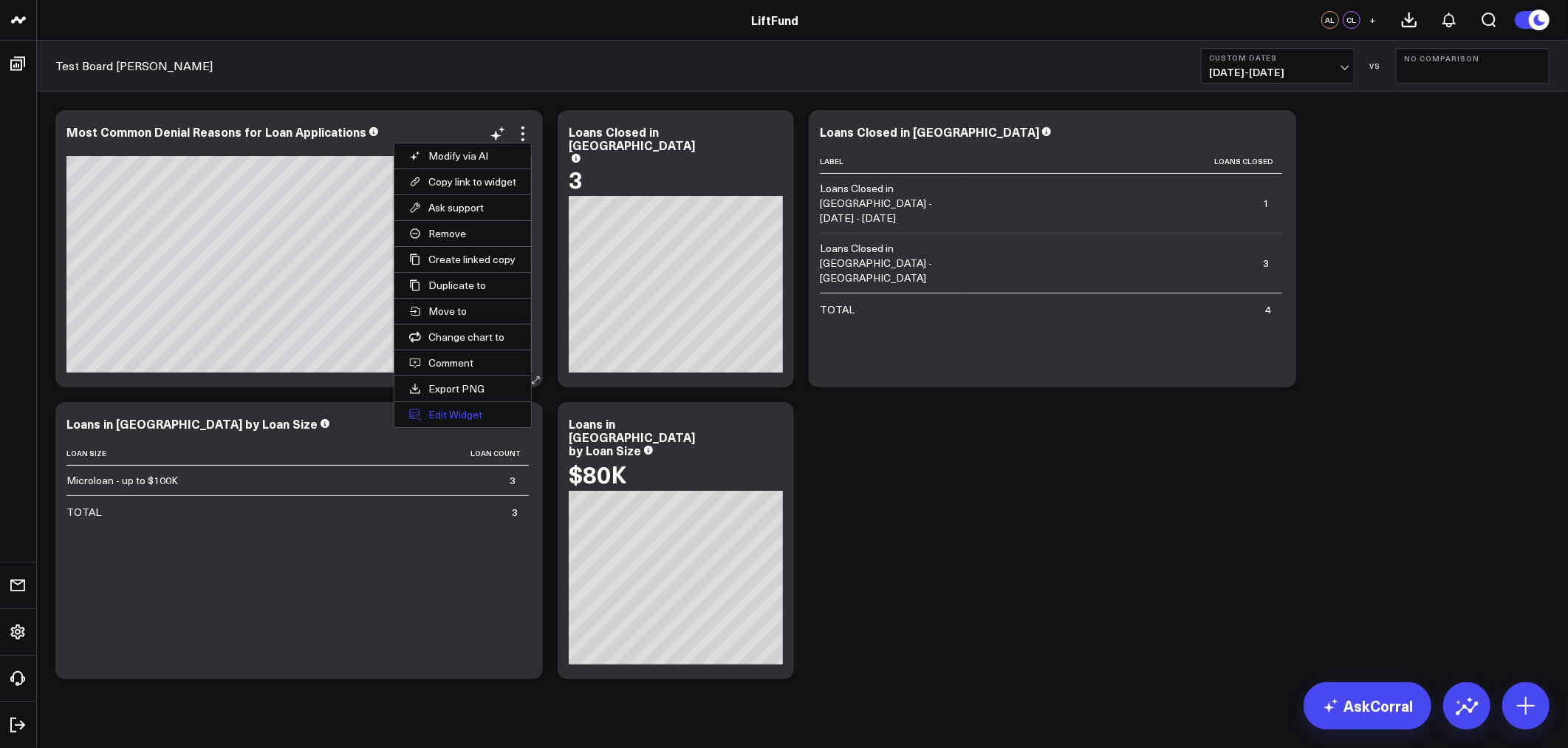
click at [454, 411] on button "Edit Widget" at bounding box center [462, 415] width 137 height 25
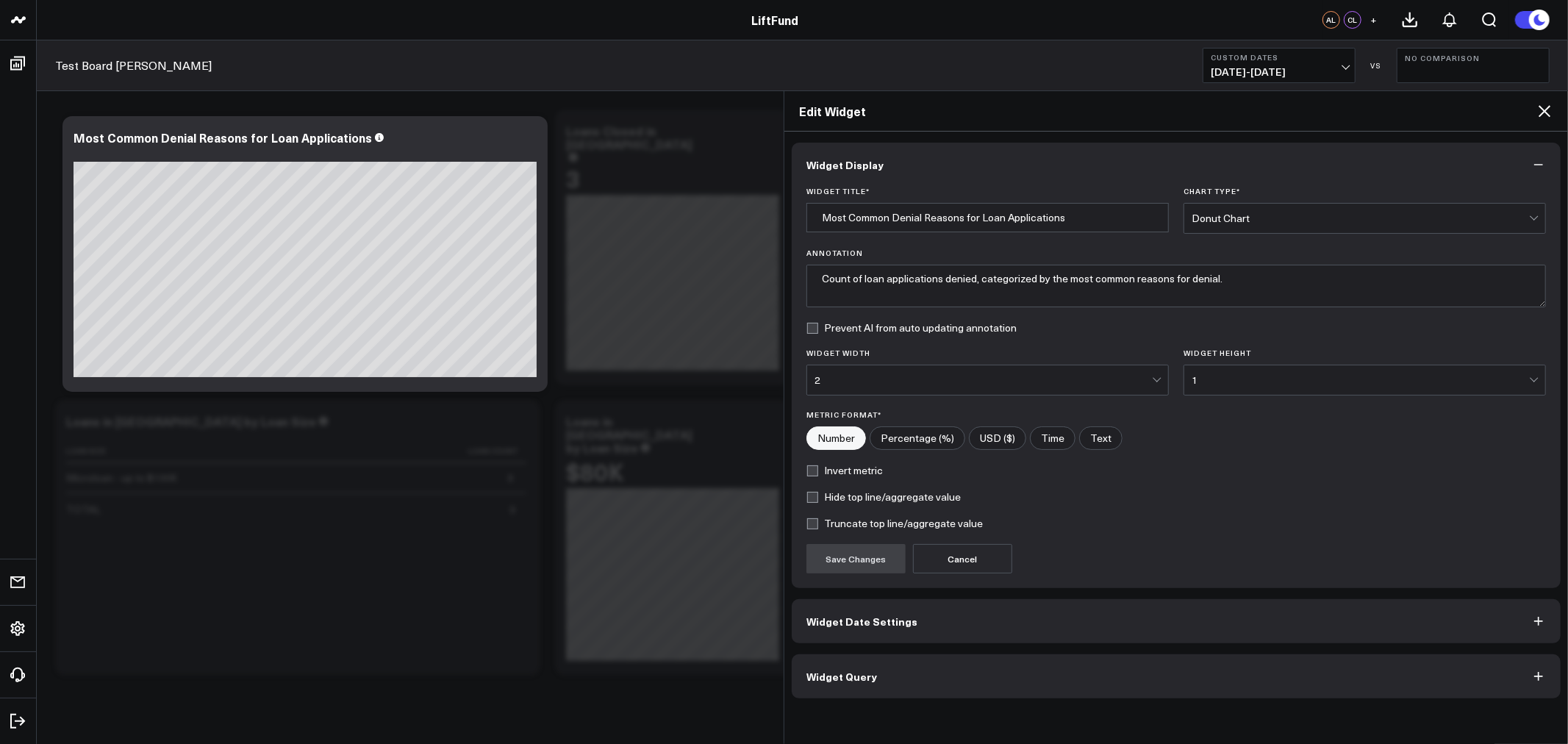
click at [890, 621] on span "Widget Date Settings" at bounding box center [862, 620] width 111 height 11
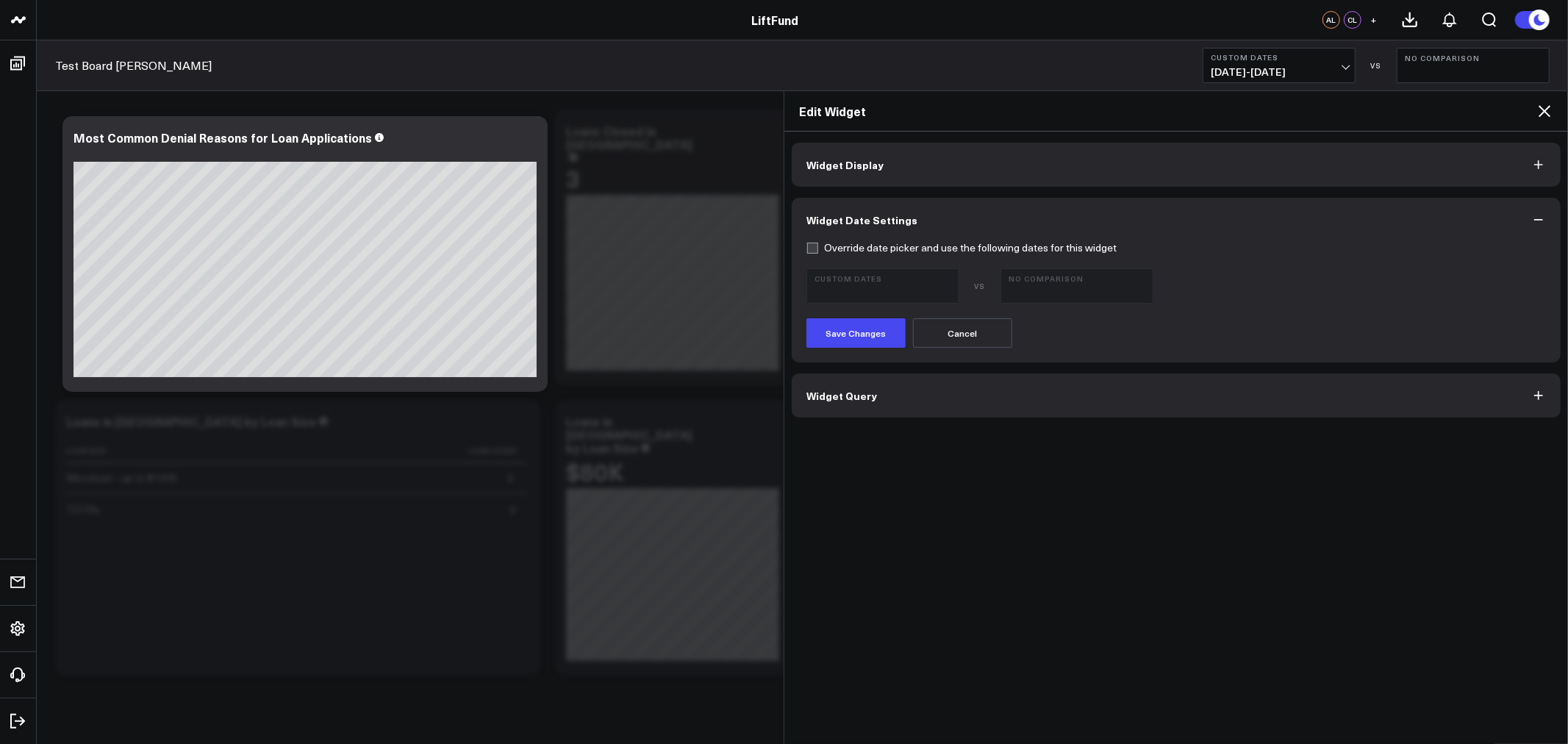
click at [846, 391] on span "Widget Query" at bounding box center [842, 395] width 70 height 11
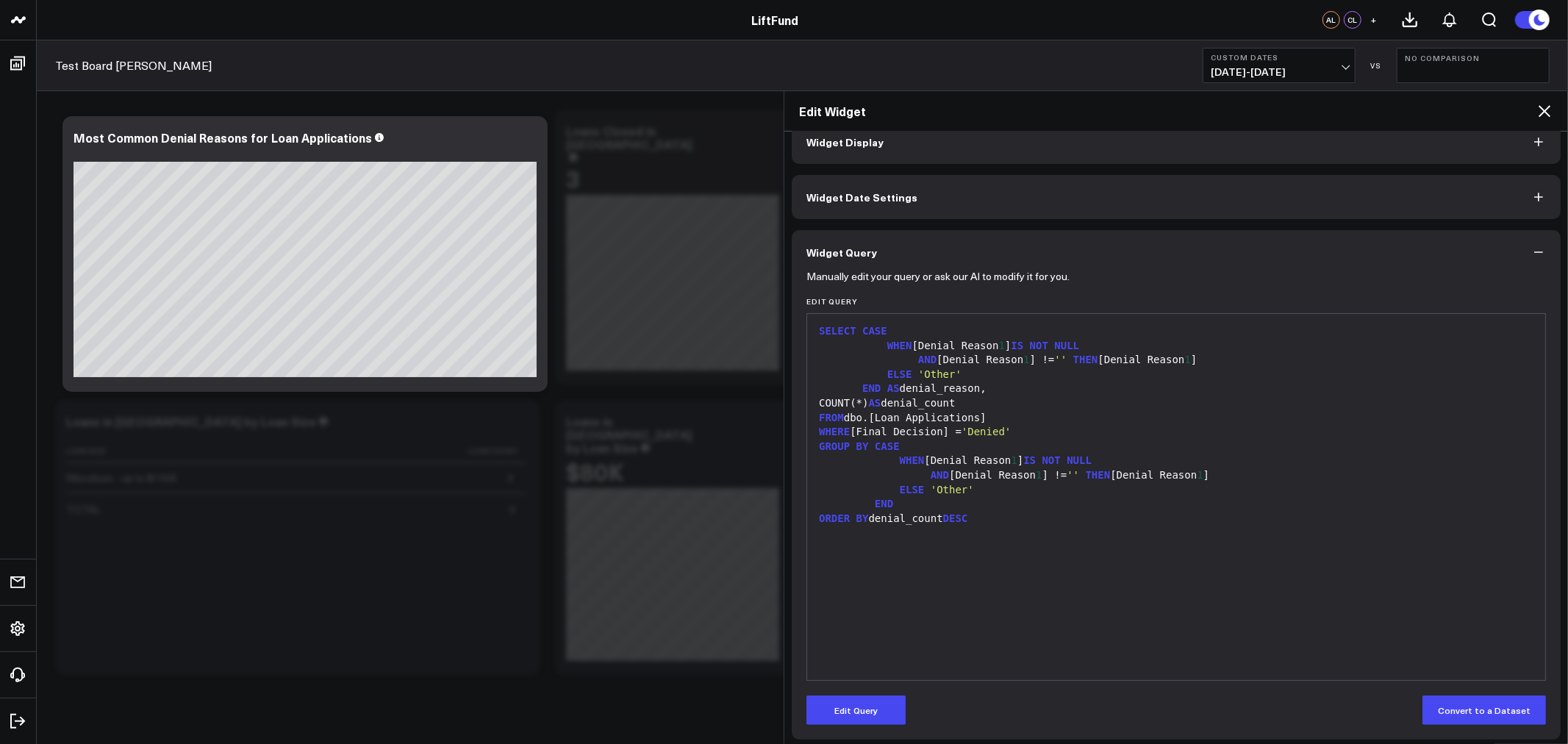
scroll to position [29, 0]
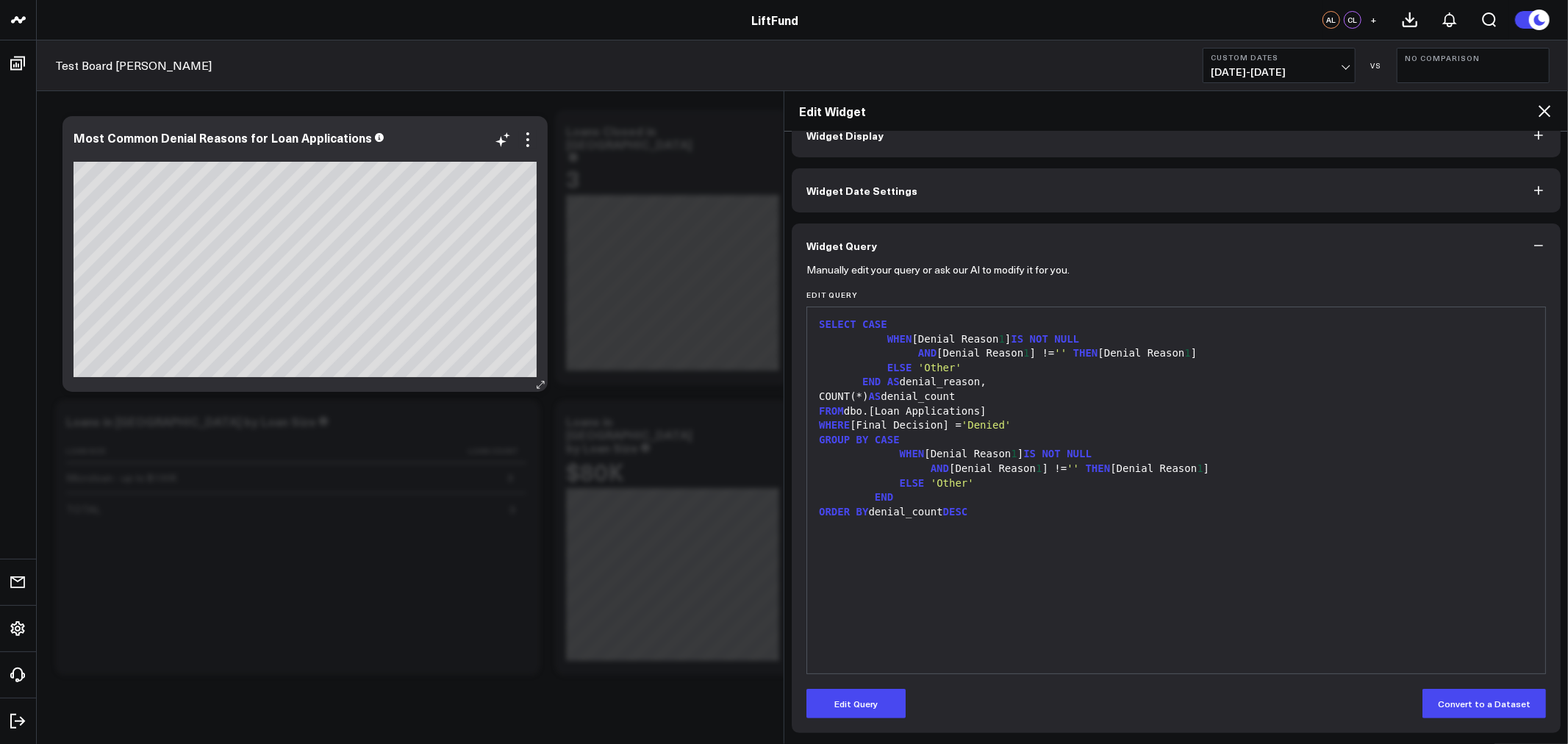
click at [463, 221] on div "Most Common Denial Reasons for Loan Applications" at bounding box center [304, 253] width 485 height 275
click at [876, 708] on button "Edit Query" at bounding box center [856, 703] width 99 height 29
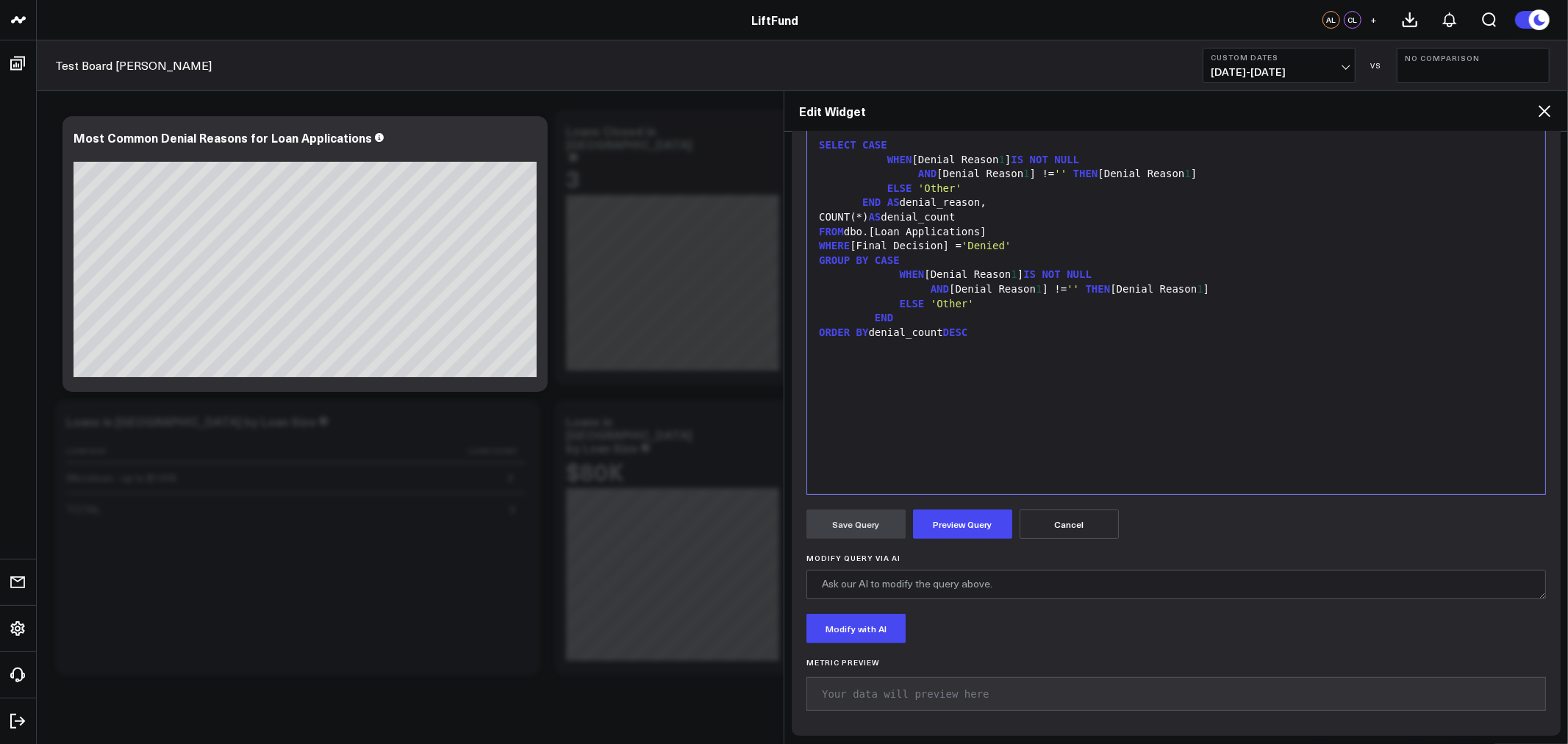
scroll to position [211, 0]
click at [910, 581] on textarea "Modify Query via AI" at bounding box center [1176, 581] width 740 height 29
type textarea "a"
click at [979, 580] on textarea "Modify Query via AI" at bounding box center [1176, 581] width 740 height 29
type textarea "Modify so there is no grouping outside of denial reason"
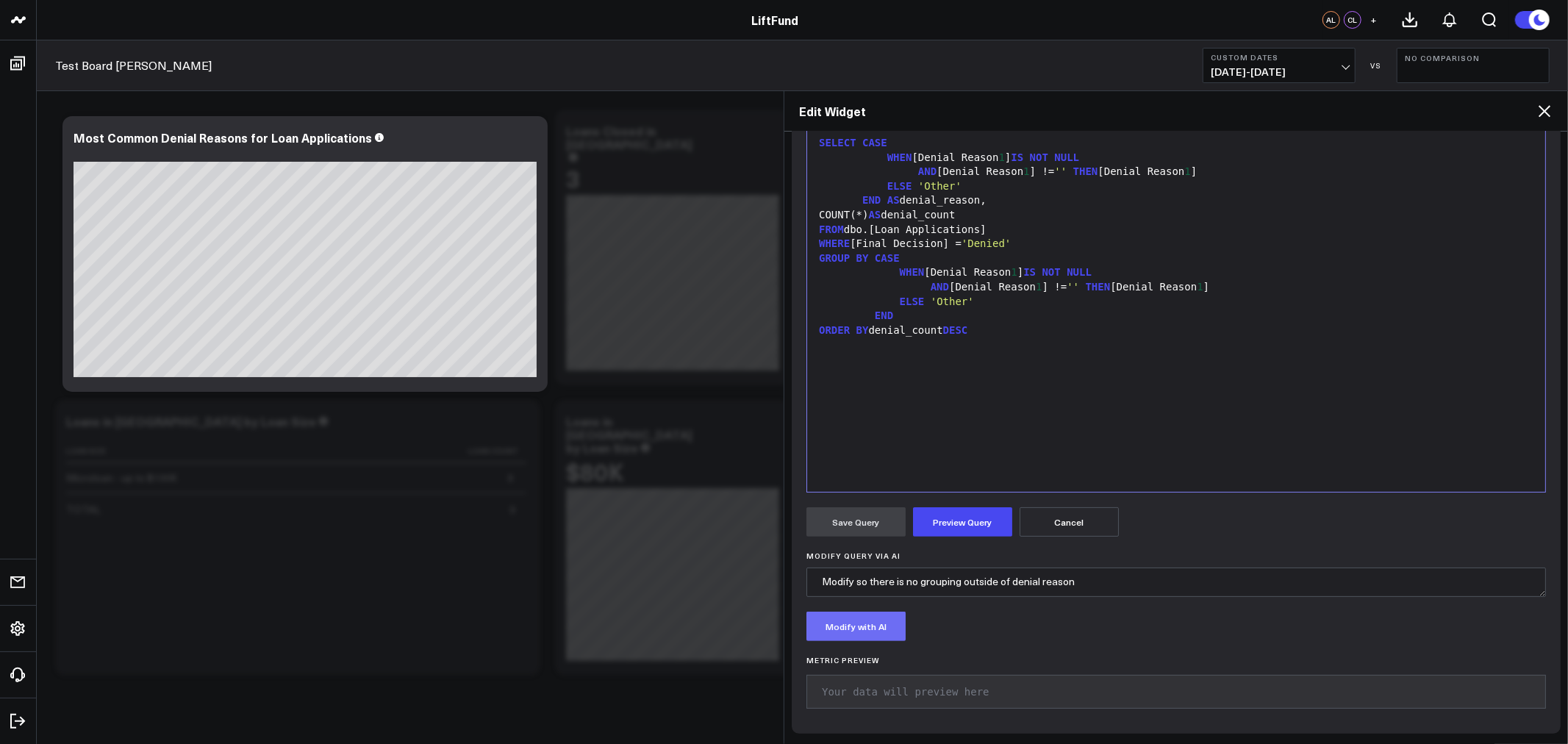
click at [874, 636] on button "Modify with AI" at bounding box center [856, 625] width 99 height 29
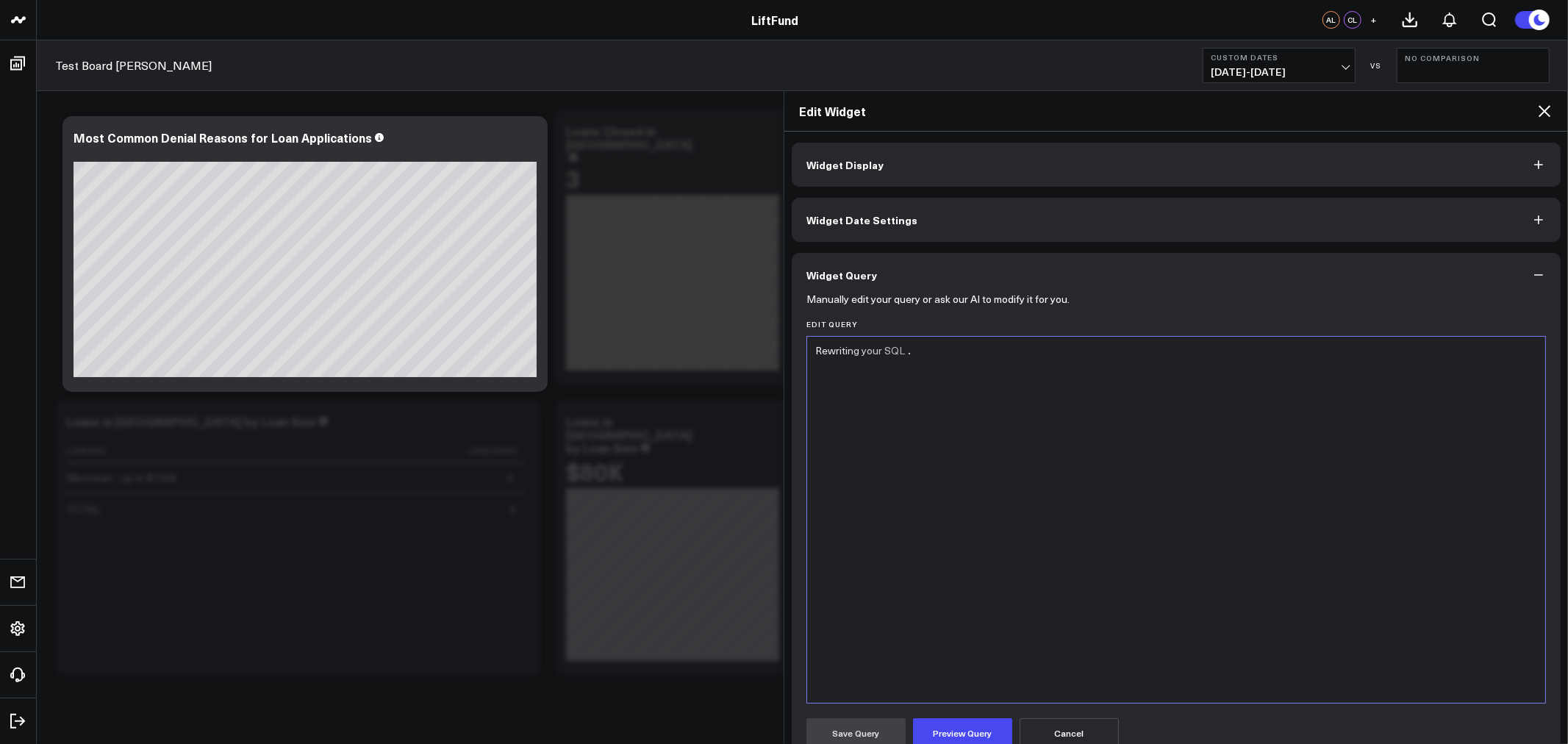
scroll to position [136, 0]
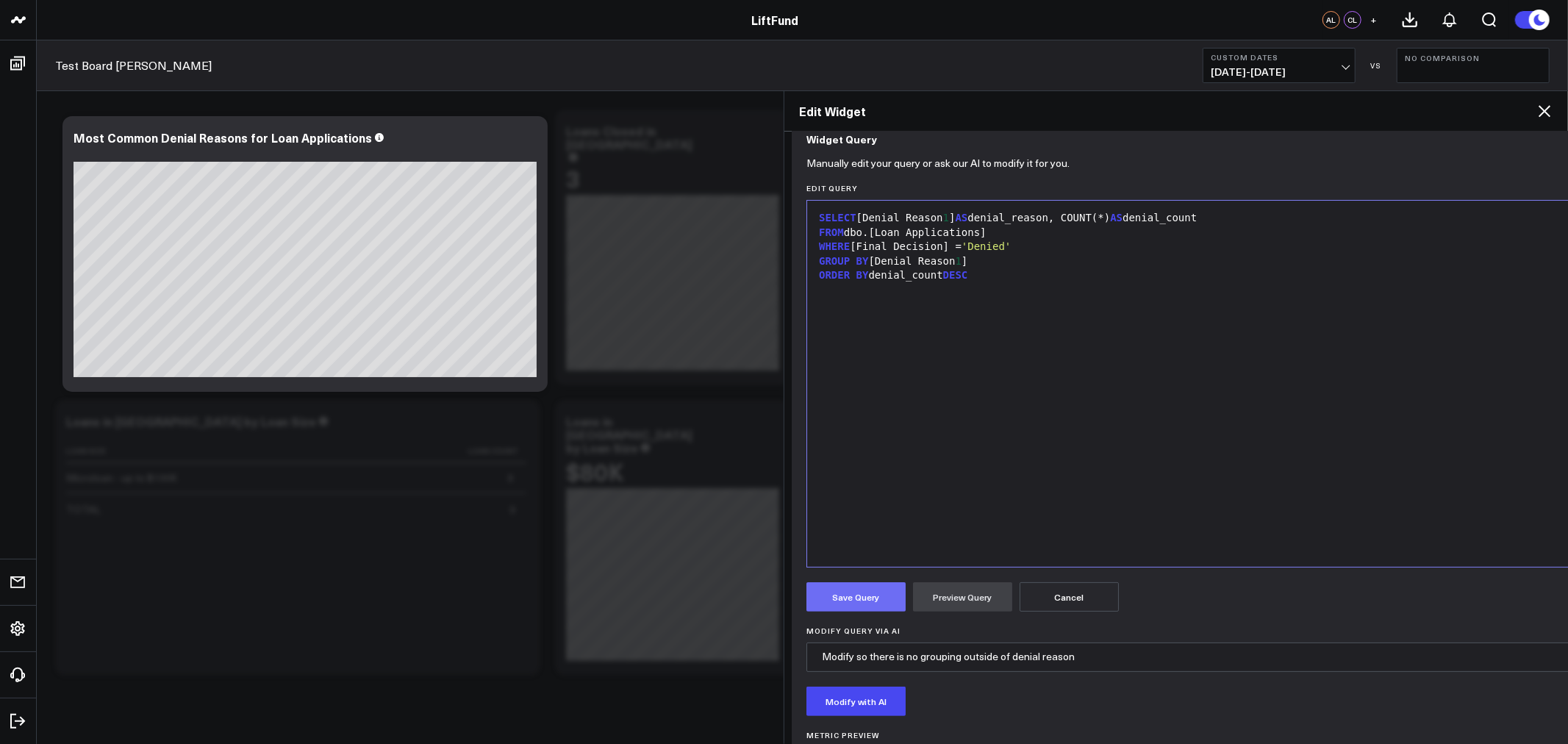
click at [874, 608] on button "Save Query" at bounding box center [856, 596] width 99 height 29
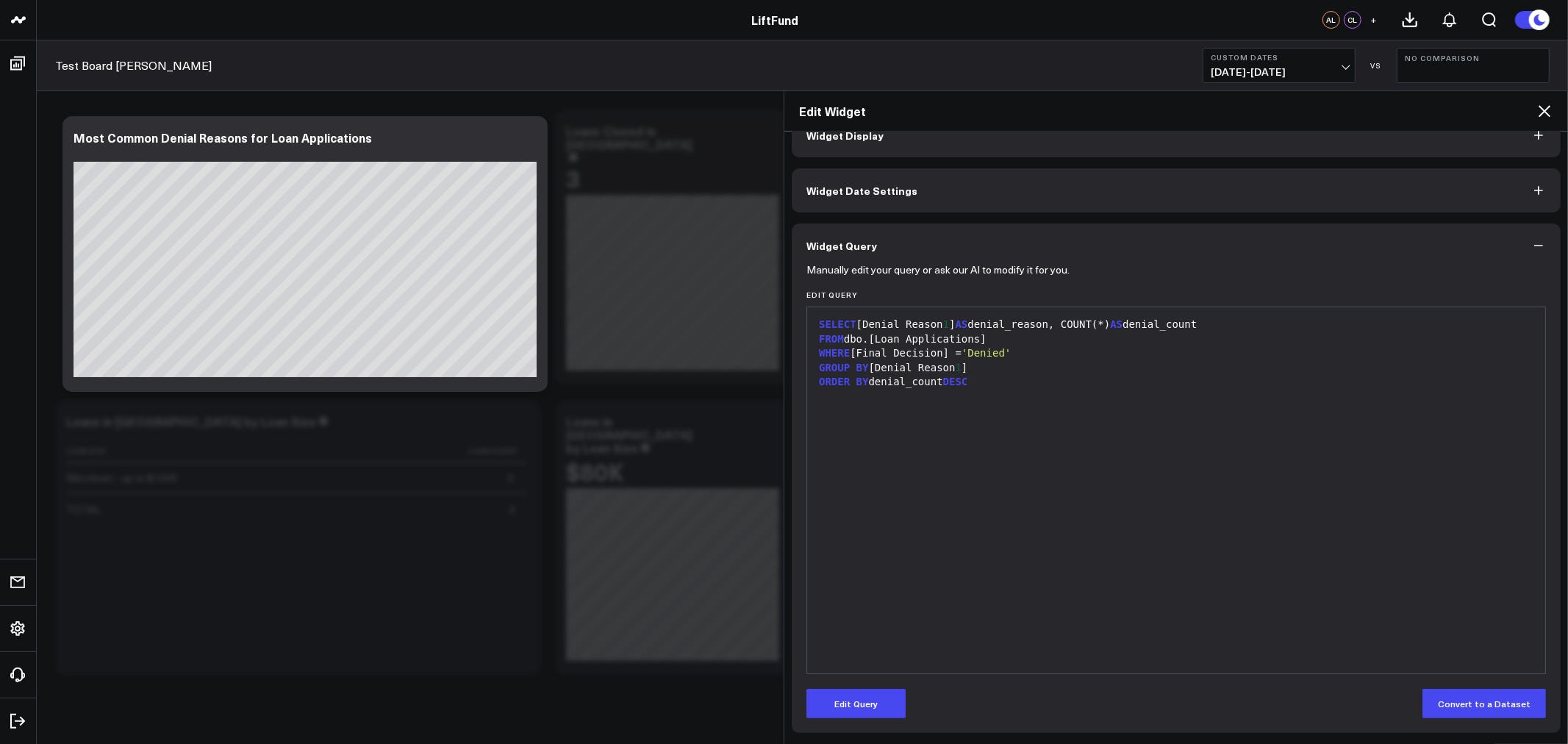
scroll to position [29, 0]
click at [1509, 69] on button "No Comparison" at bounding box center [1474, 65] width 153 height 35
click at [1439, 96] on link "Previous Period" at bounding box center [1473, 97] width 151 height 28
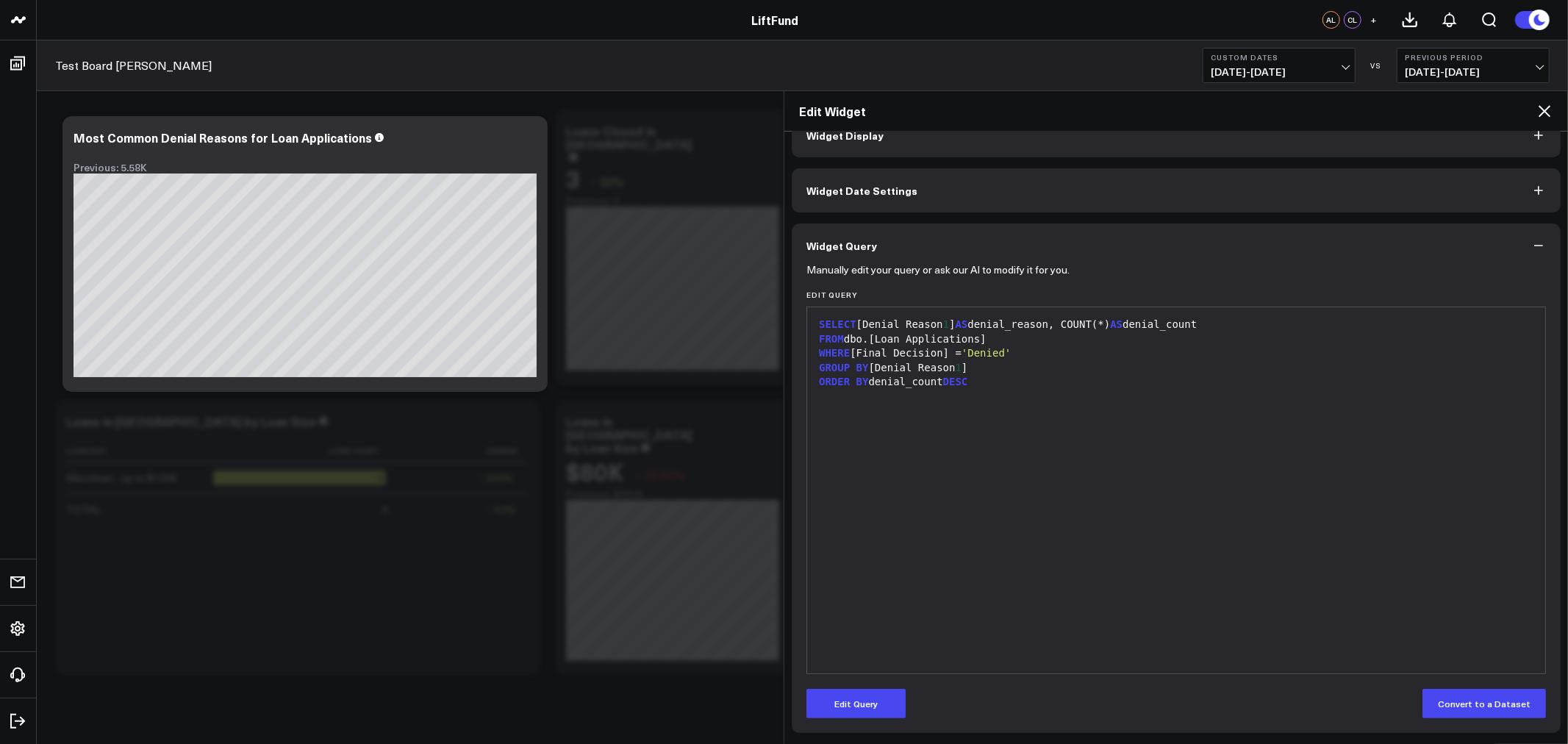
click at [1448, 61] on b "Previous Period" at bounding box center [1473, 57] width 136 height 9
click at [1442, 179] on link "No Comparison" at bounding box center [1473, 183] width 151 height 28
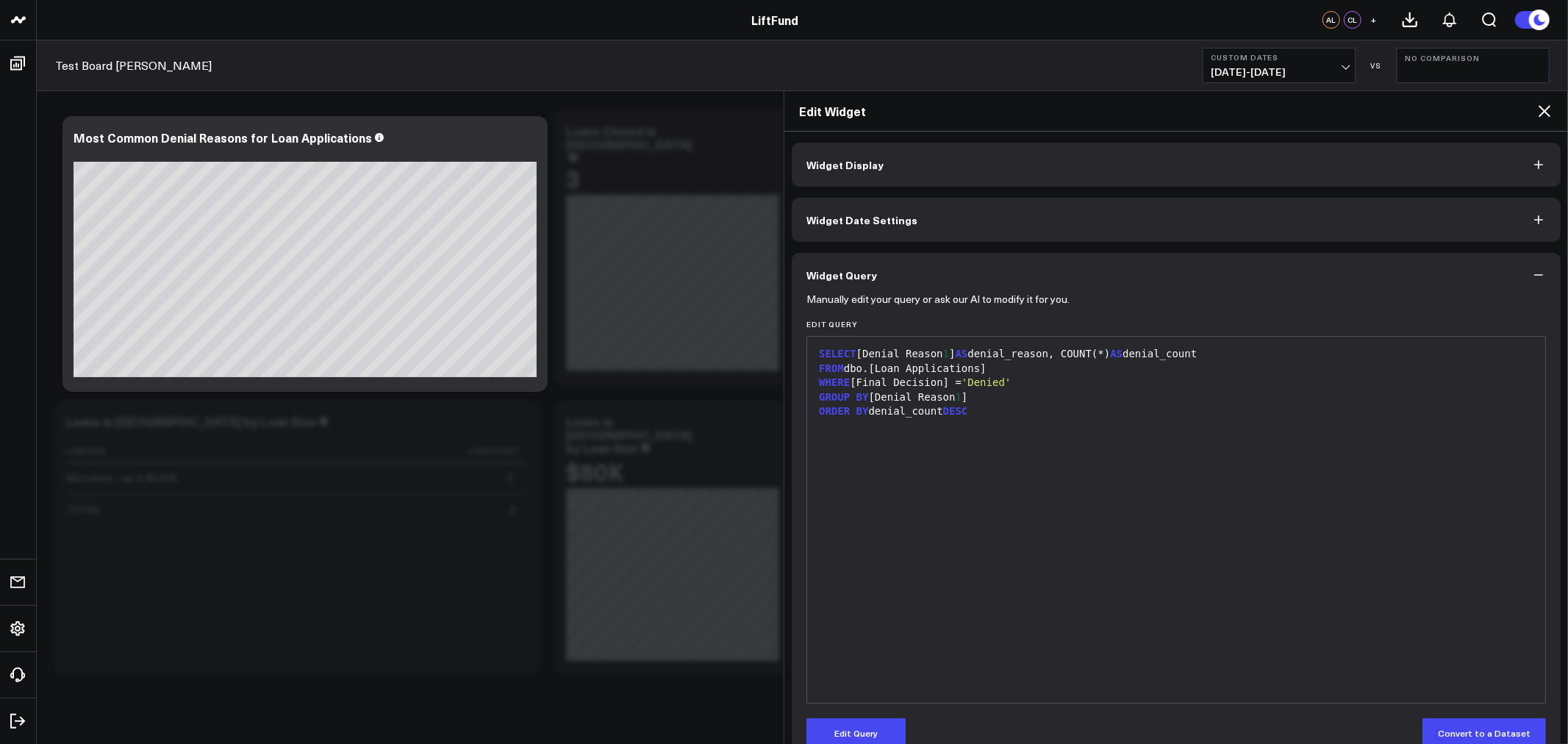
click at [1030, 224] on button "Widget Date Settings" at bounding box center [1176, 220] width 769 height 44
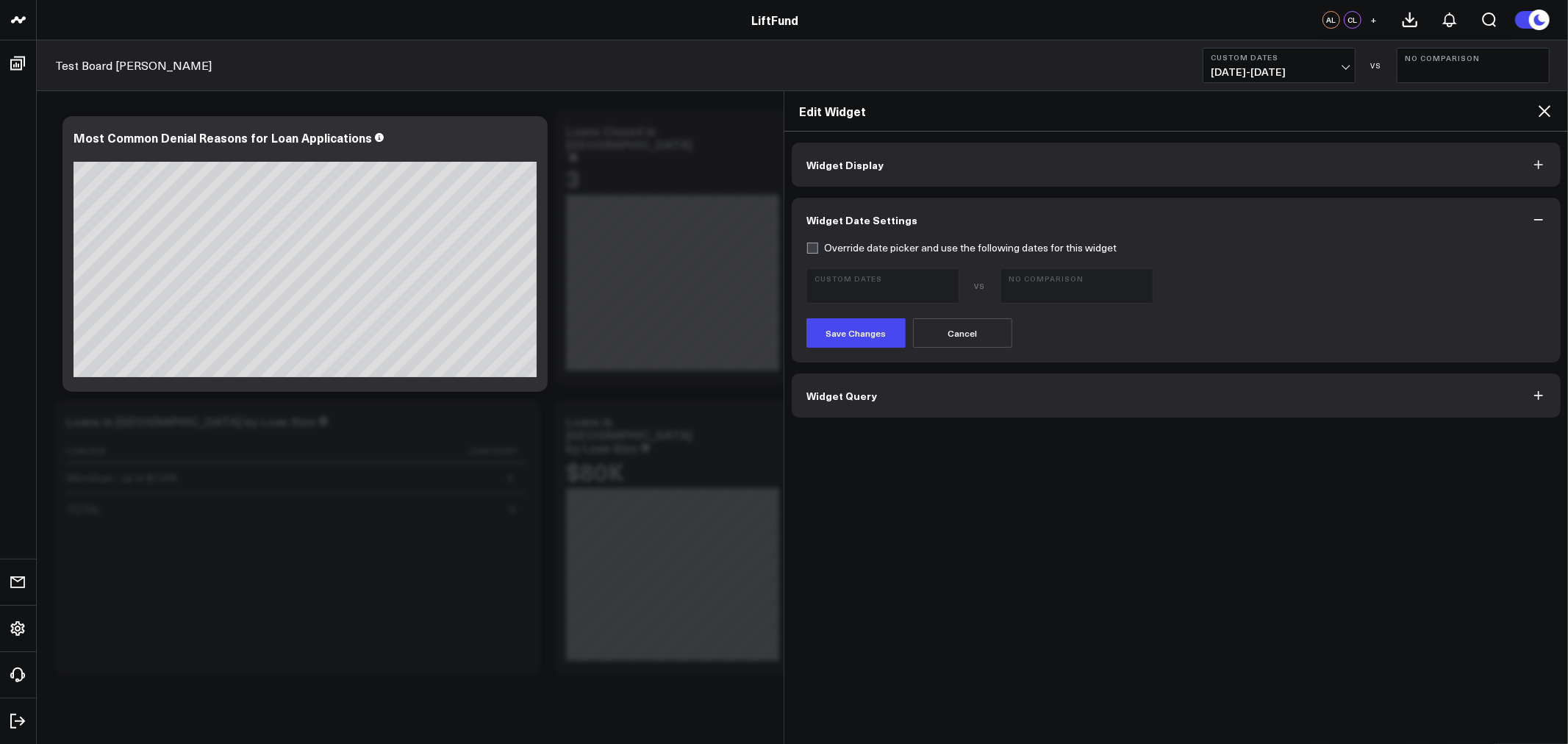
click at [937, 329] on button "Cancel" at bounding box center [963, 332] width 99 height 29
click at [1531, 213] on button "Widget Date Settings" at bounding box center [1176, 220] width 769 height 44
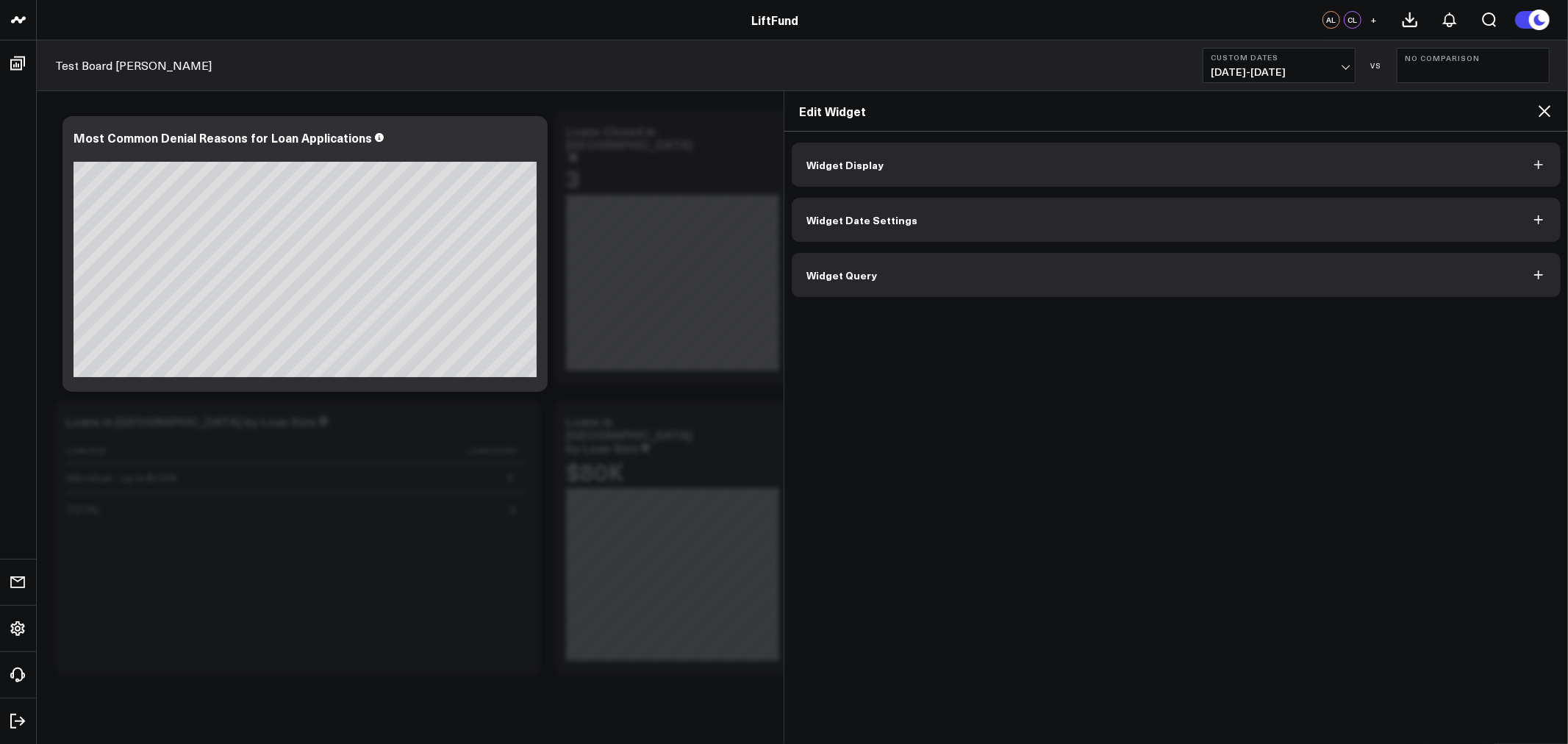
click at [886, 277] on button "Widget Query" at bounding box center [1176, 274] width 769 height 44
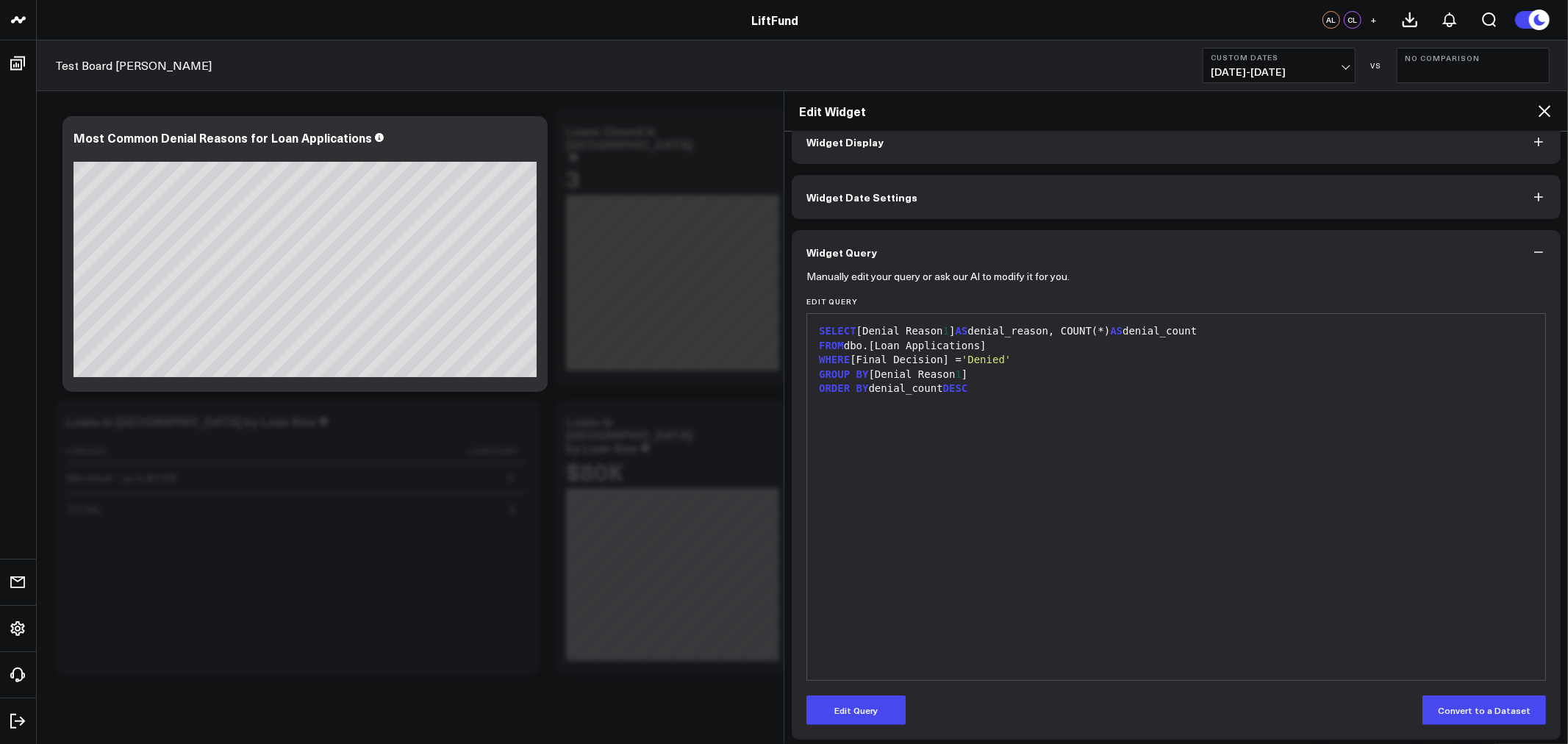
scroll to position [29, 0]
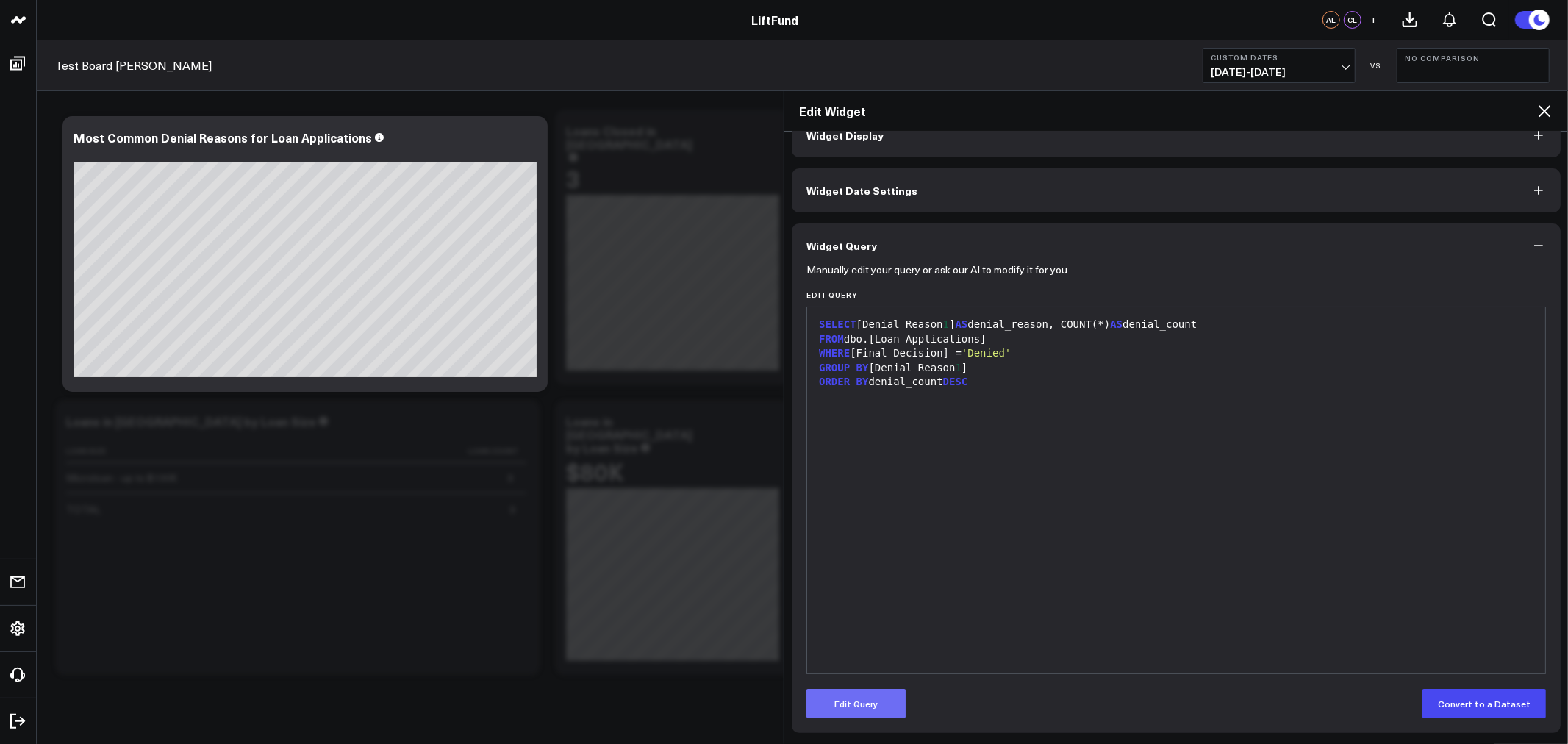
click at [832, 701] on button "Edit Query" at bounding box center [856, 703] width 99 height 29
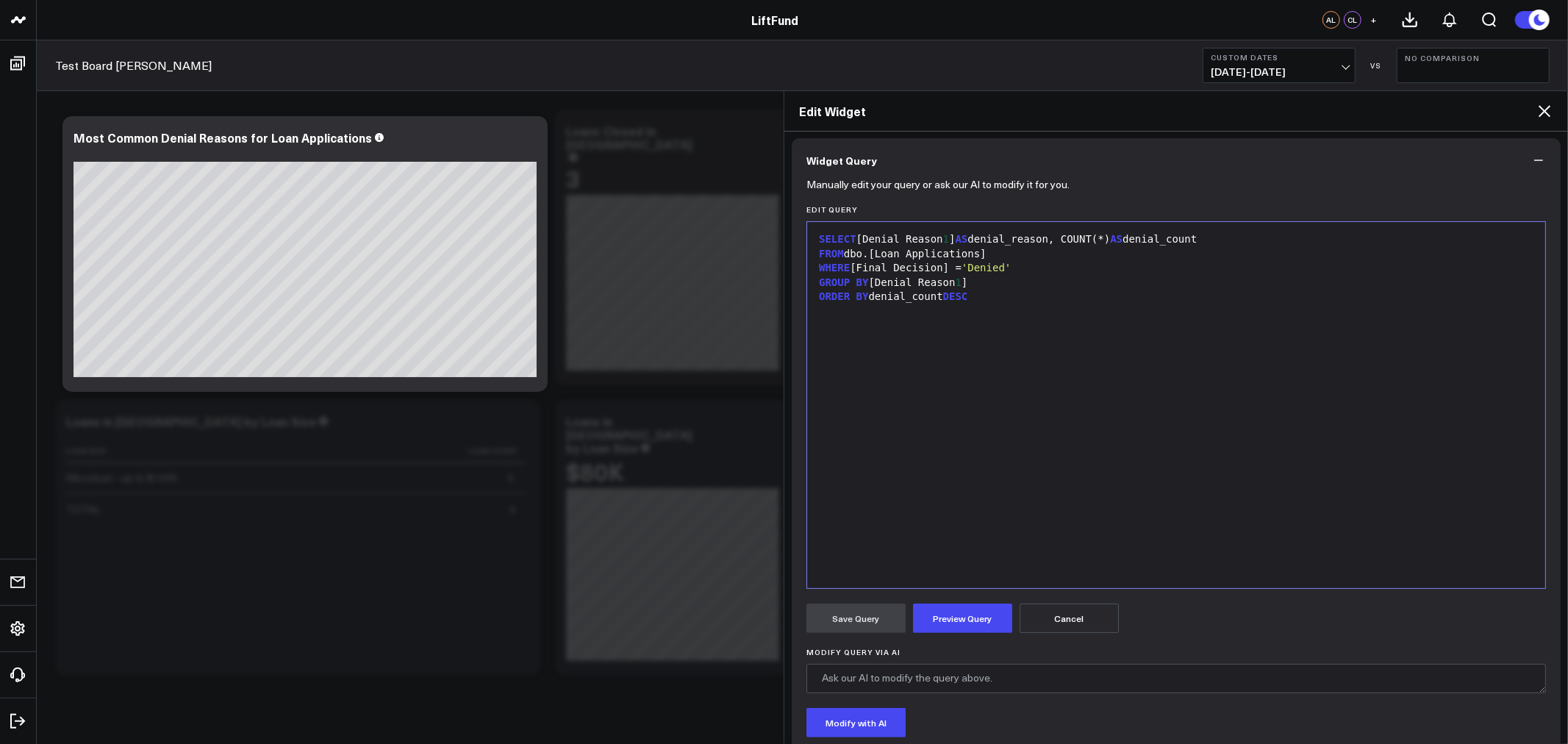
scroll to position [76, 0]
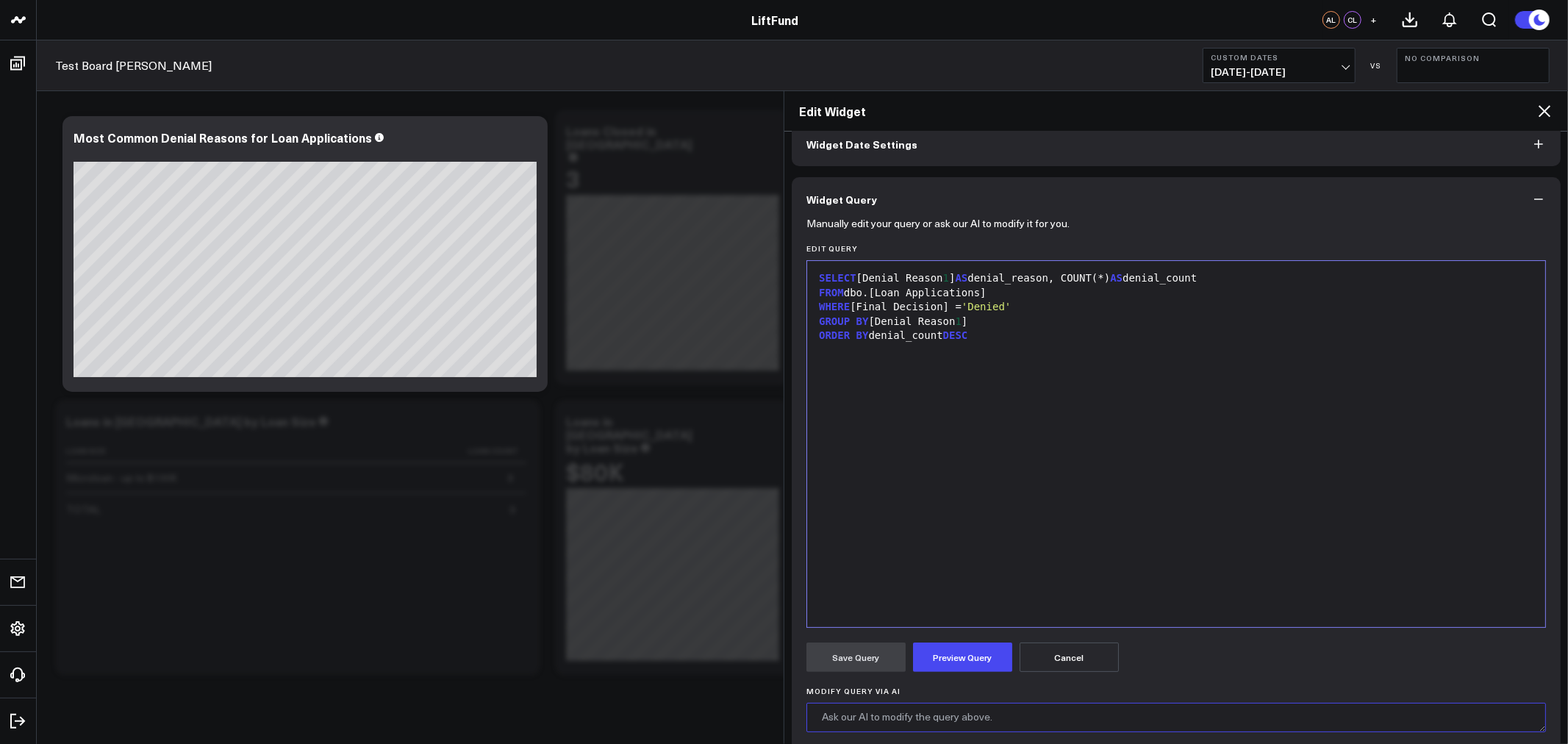
click at [953, 723] on textarea "Modify Query via AI" at bounding box center [1176, 717] width 740 height 29
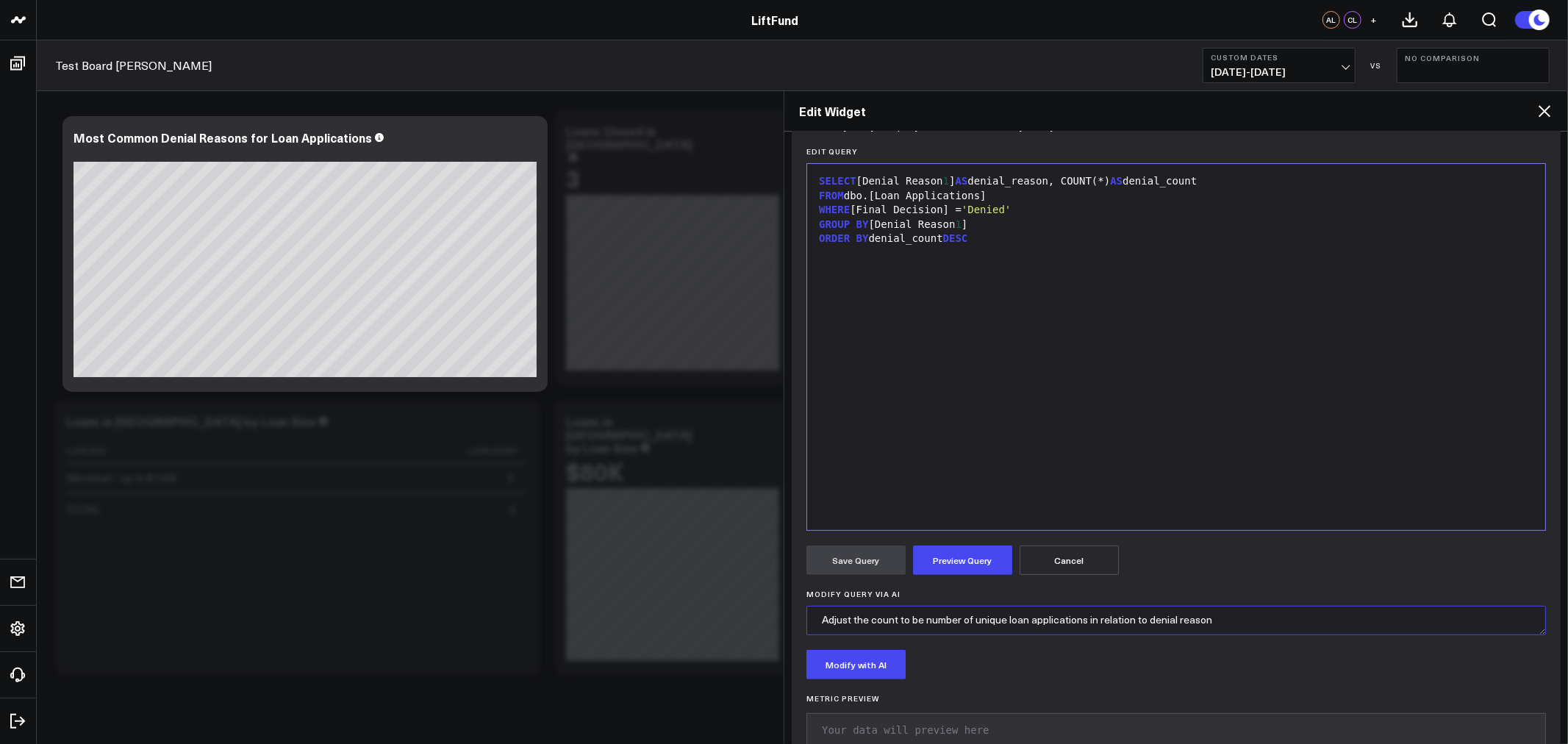
scroll to position [211, 0]
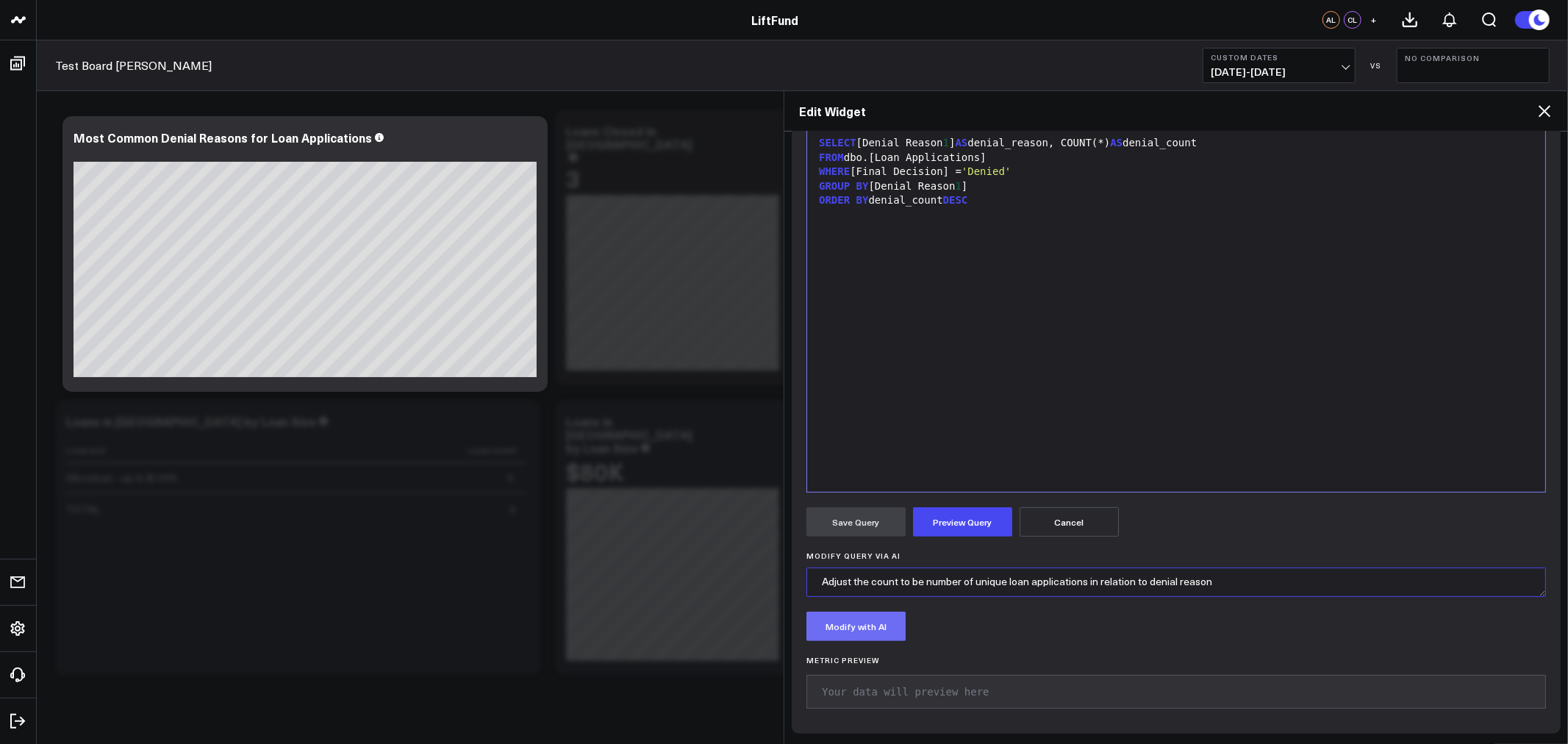
type textarea "Adjust the count to be number of unique loan applications in relation to denial…"
click at [856, 623] on button "Modify with AI" at bounding box center [856, 625] width 99 height 29
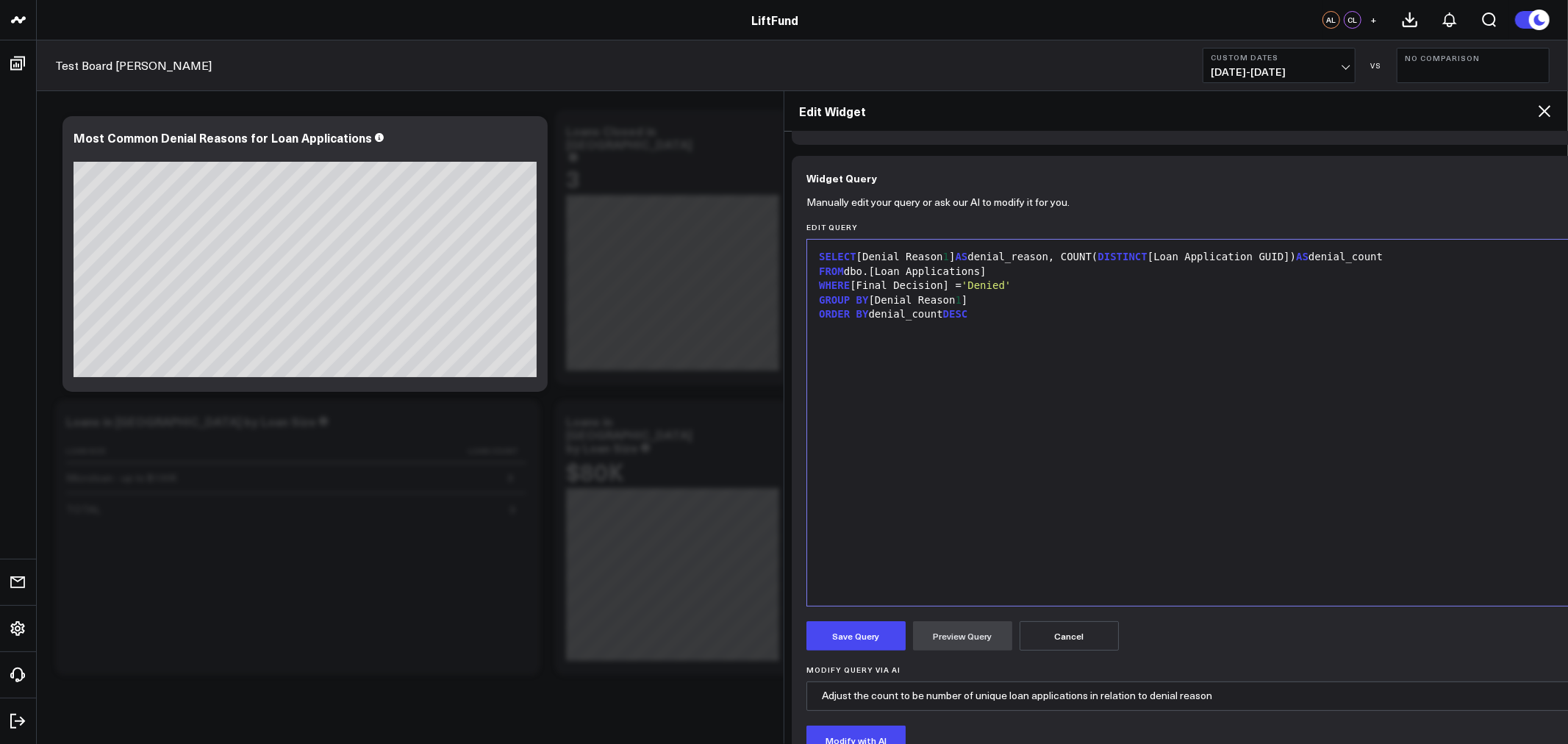
scroll to position [136, 0]
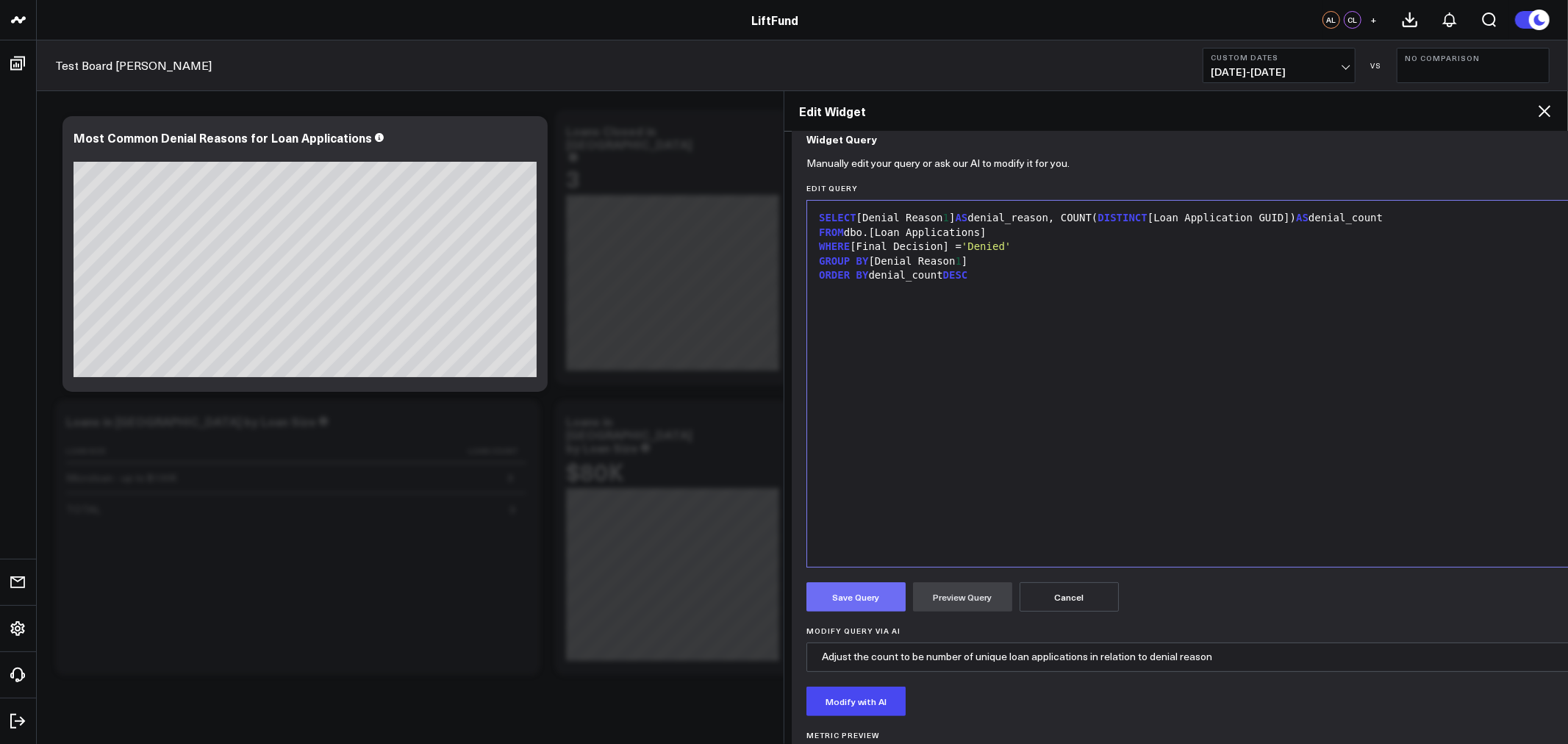
click at [872, 600] on button "Save Query" at bounding box center [856, 596] width 99 height 29
